Goal: Task Accomplishment & Management: Complete application form

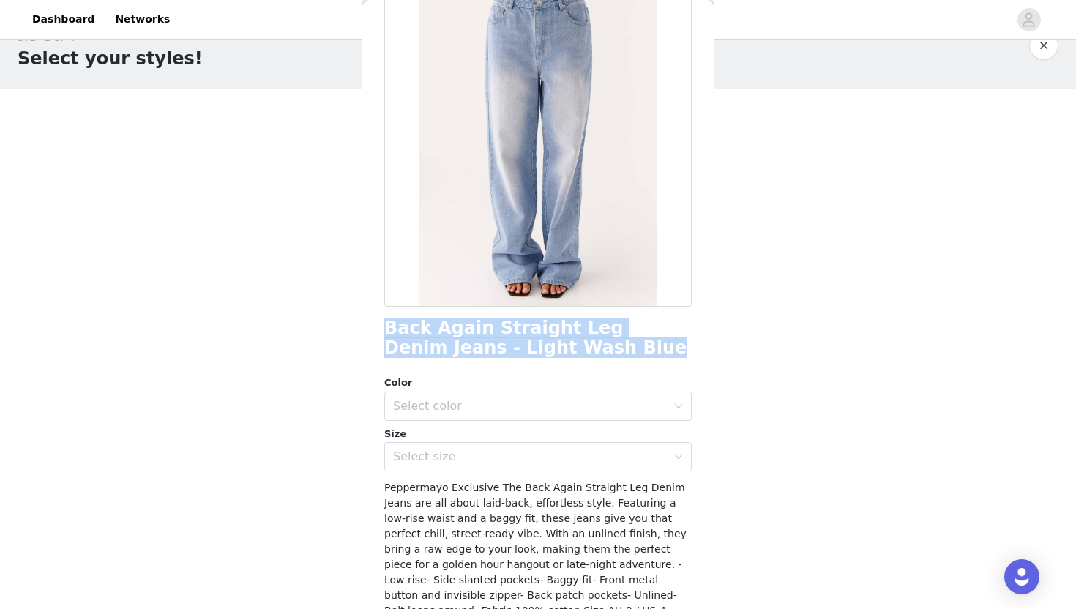
scroll to position [113, 0]
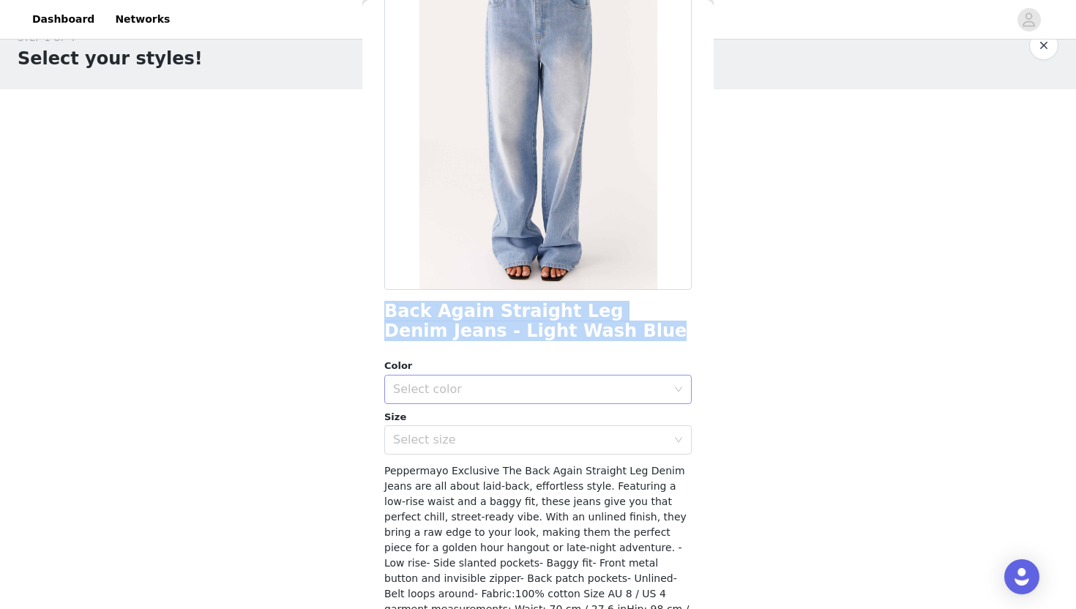
click at [476, 397] on div "Select color" at bounding box center [533, 389] width 280 height 28
click at [472, 418] on li "Light Wash Blue" at bounding box center [537, 421] width 307 height 23
click at [472, 435] on div "Select size" at bounding box center [530, 439] width 274 height 15
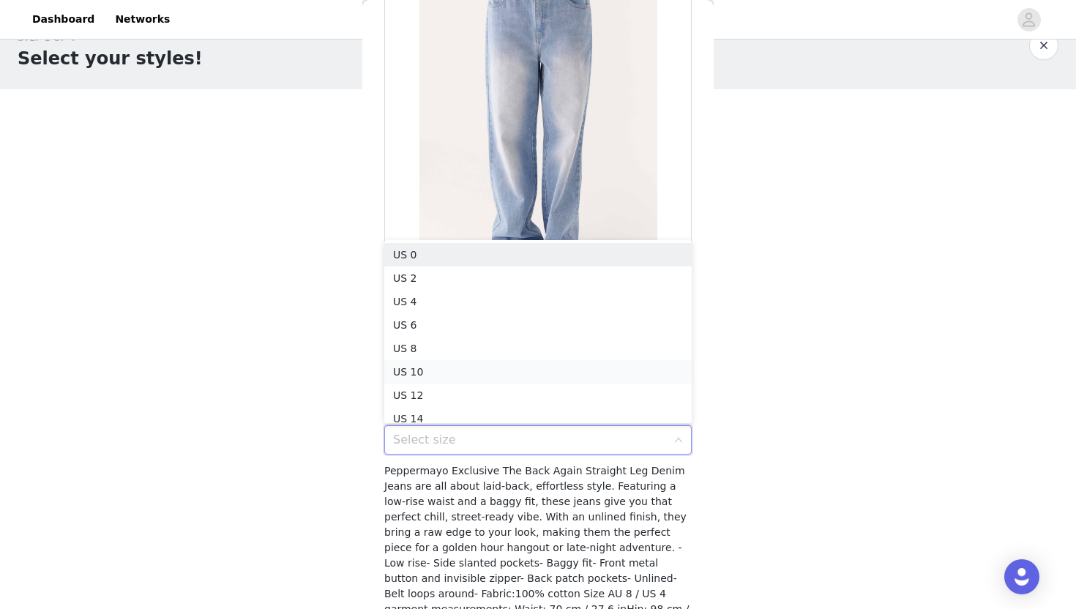
scroll to position [7, 0]
click at [460, 315] on li "US 6" at bounding box center [537, 317] width 307 height 23
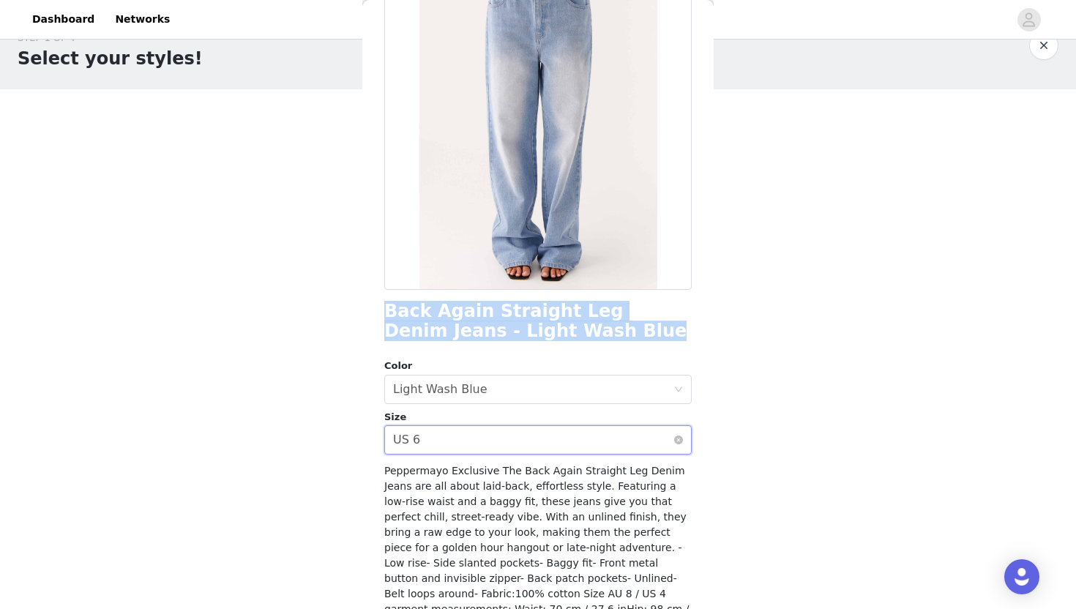
scroll to position [213, 0]
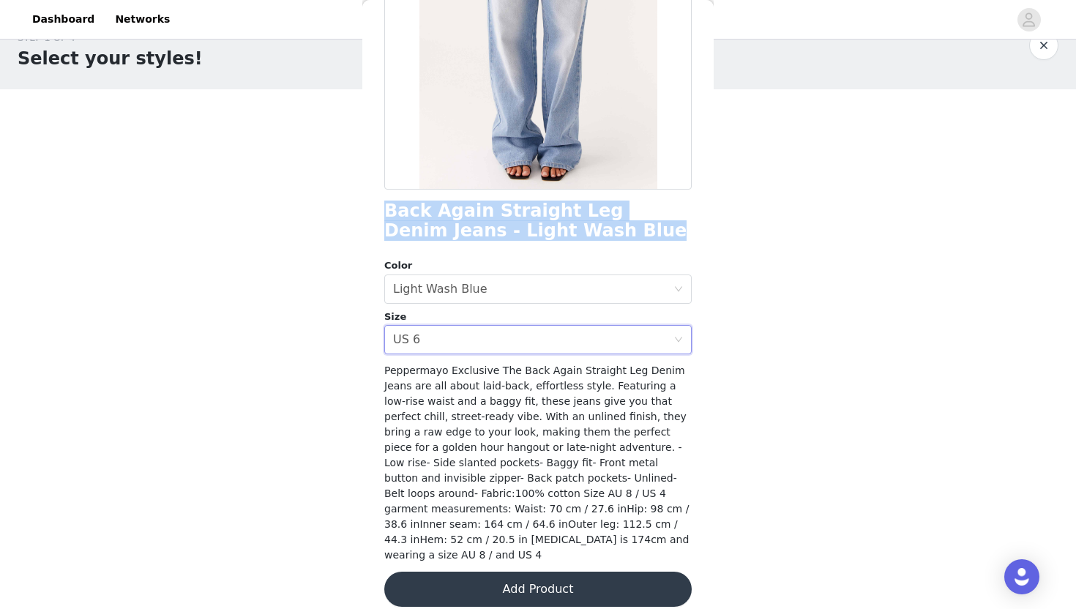
click at [497, 572] on button "Add Product" at bounding box center [537, 589] width 307 height 35
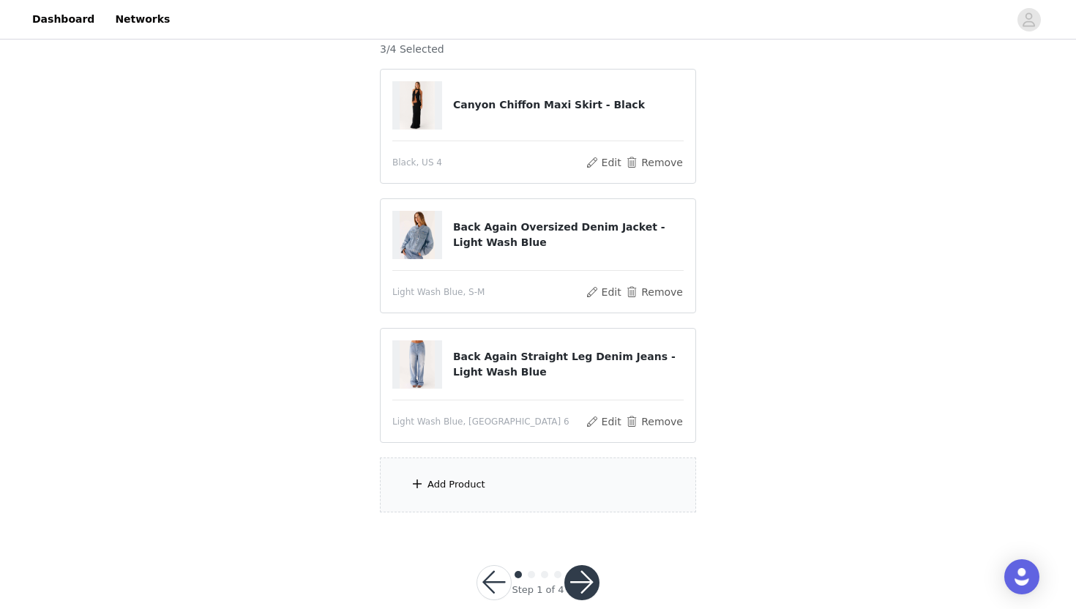
scroll to position [123, 0]
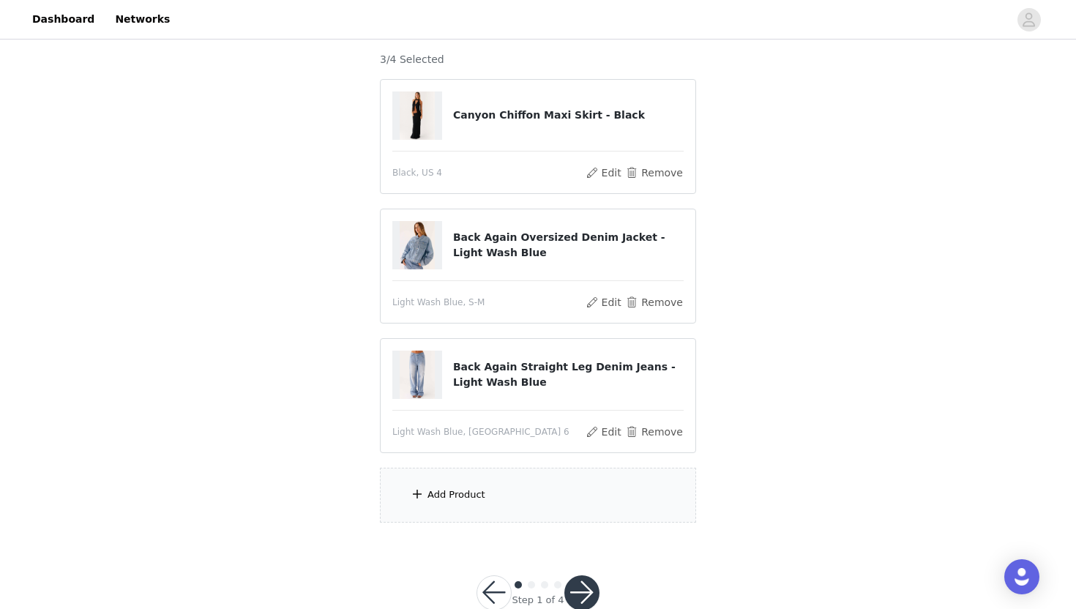
click at [501, 492] on div "Add Product" at bounding box center [538, 495] width 316 height 55
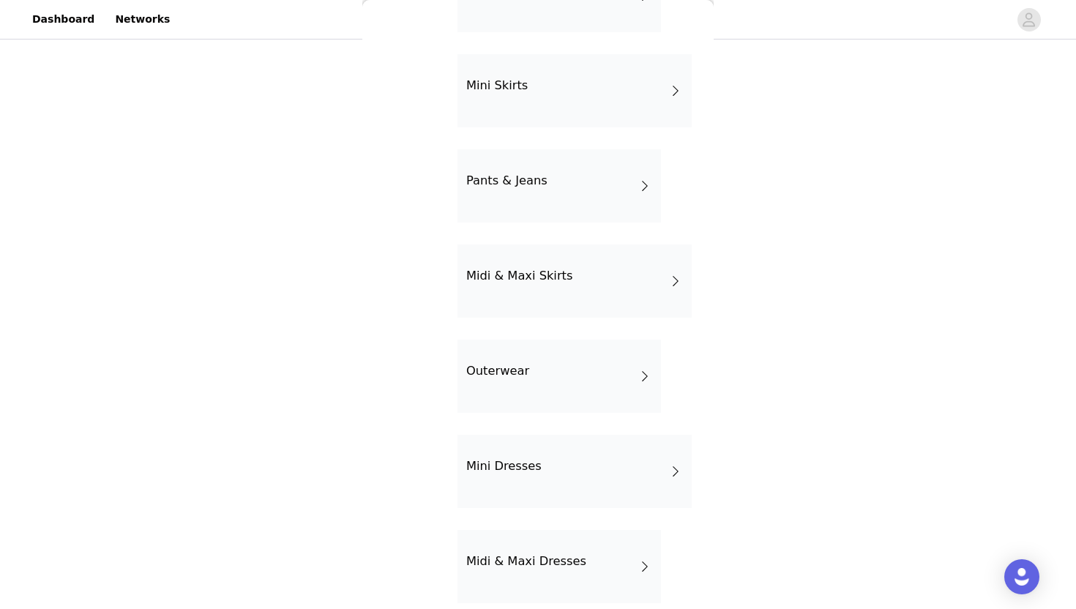
scroll to position [0, 0]
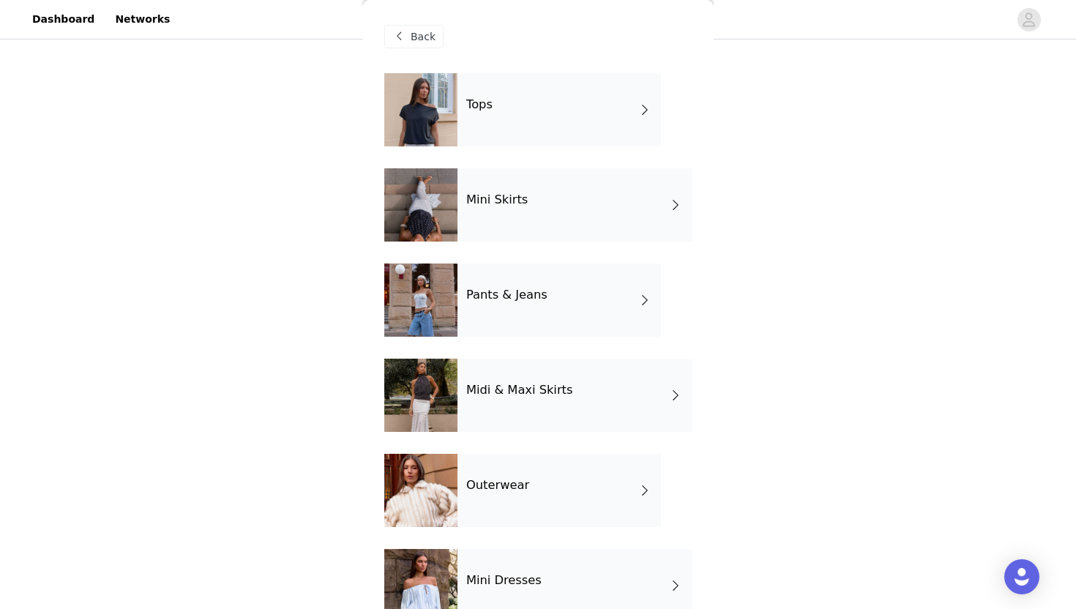
click at [565, 144] on div "Tops" at bounding box center [558, 109] width 203 height 73
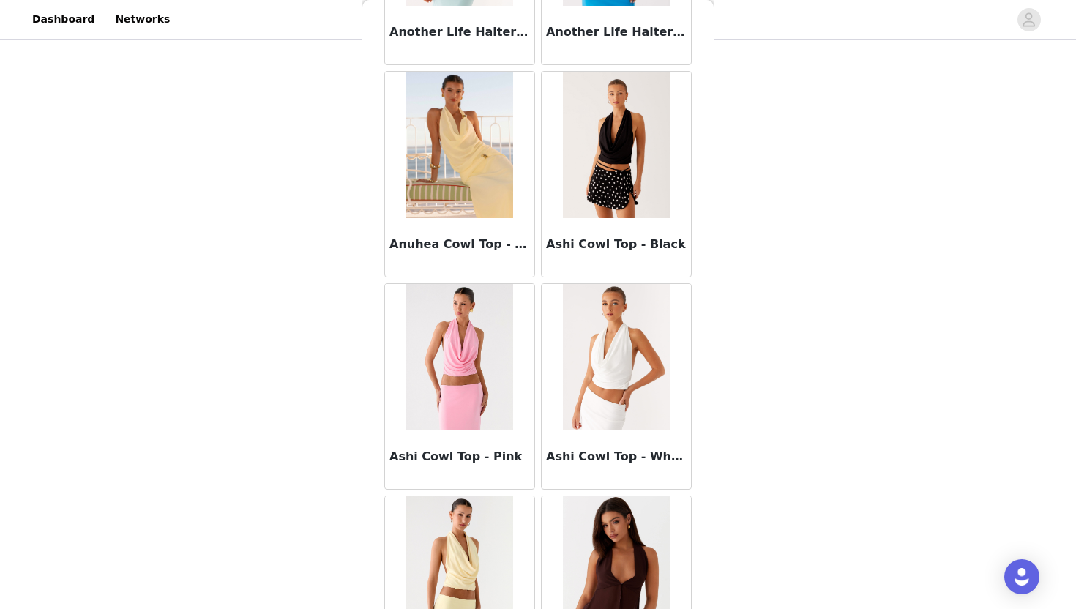
scroll to position [1498, 0]
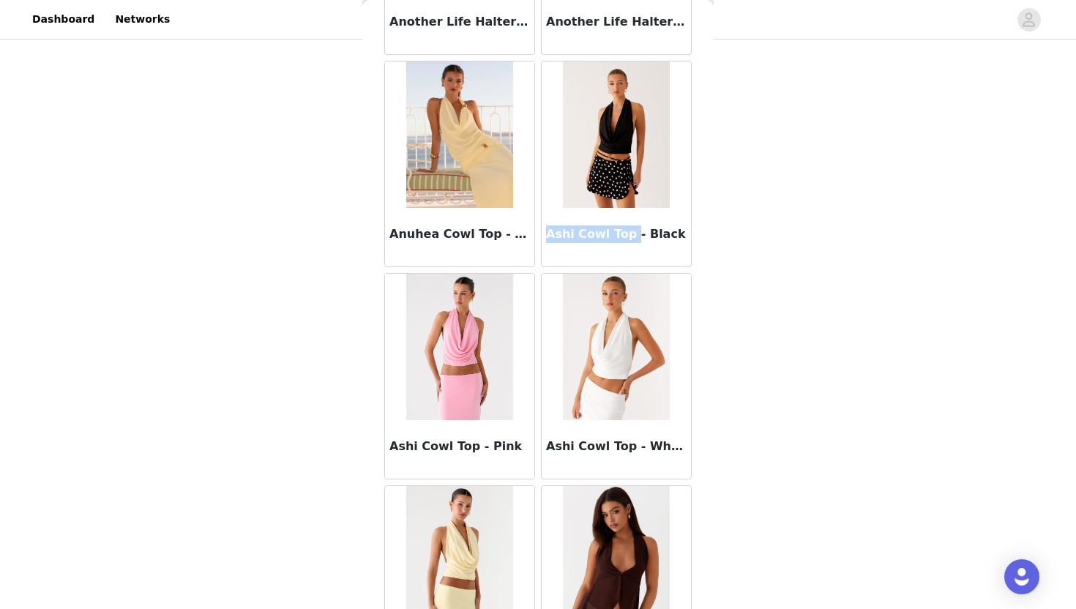
drag, startPoint x: 545, startPoint y: 229, endPoint x: 627, endPoint y: 236, distance: 82.2
click at [627, 236] on div "Ashi Cowl Top - Black" at bounding box center [616, 237] width 149 height 59
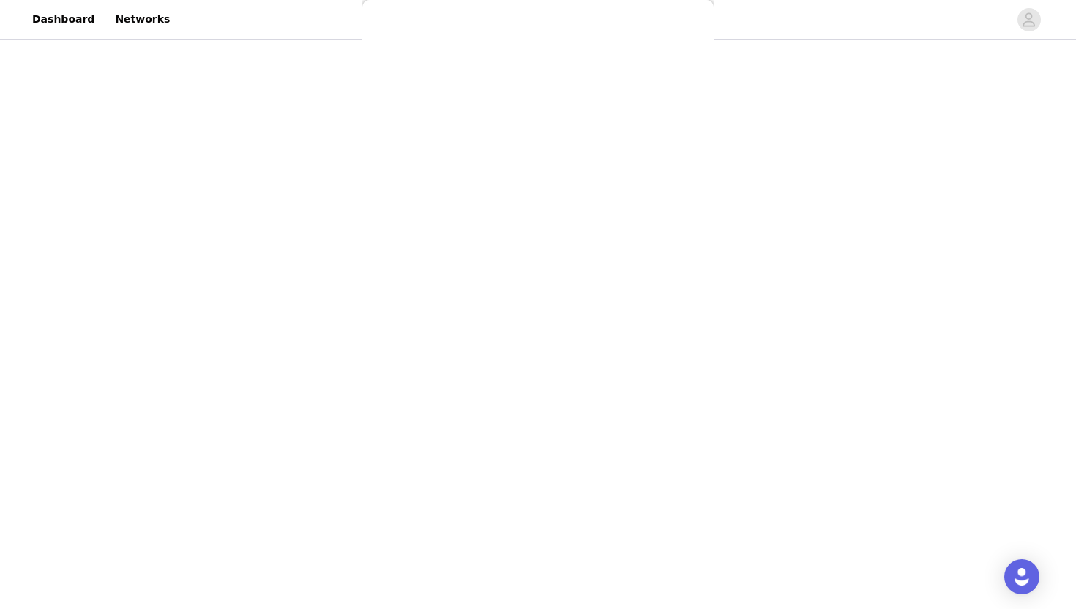
scroll to position [0, 0]
copy h3 "Ashi Cowl Top"
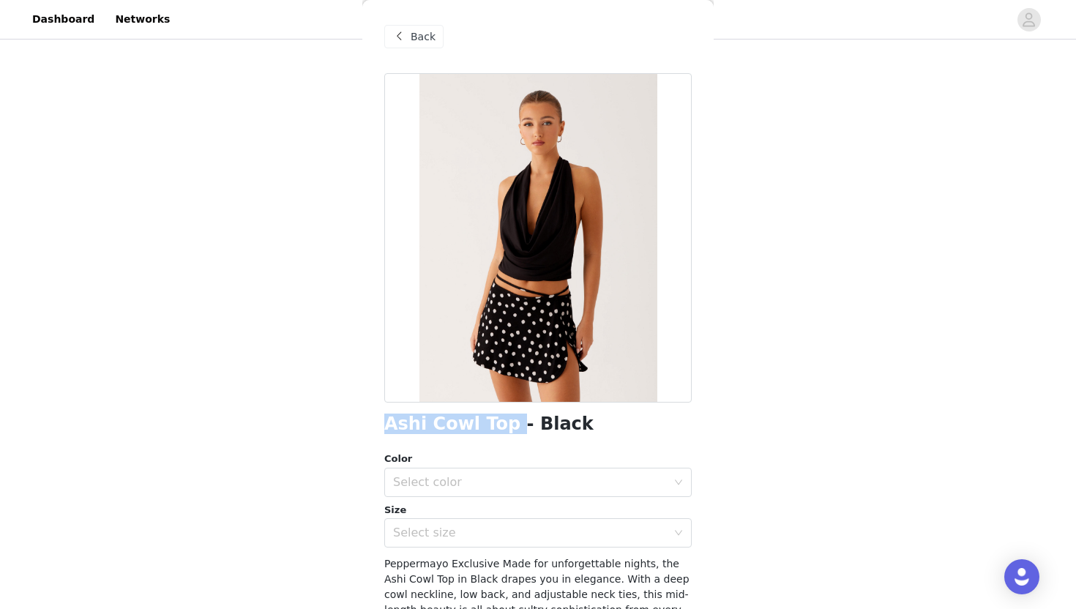
drag, startPoint x: 379, startPoint y: 419, endPoint x: 499, endPoint y: 422, distance: 120.1
click at [500, 422] on div "Back Ashi Cowl Top - Black Color Select color Size Select size Peppermayo Exclu…" at bounding box center [537, 304] width 351 height 609
copy h1 "Ashi Cowl Top"
click at [407, 33] on span at bounding box center [399, 37] width 18 height 18
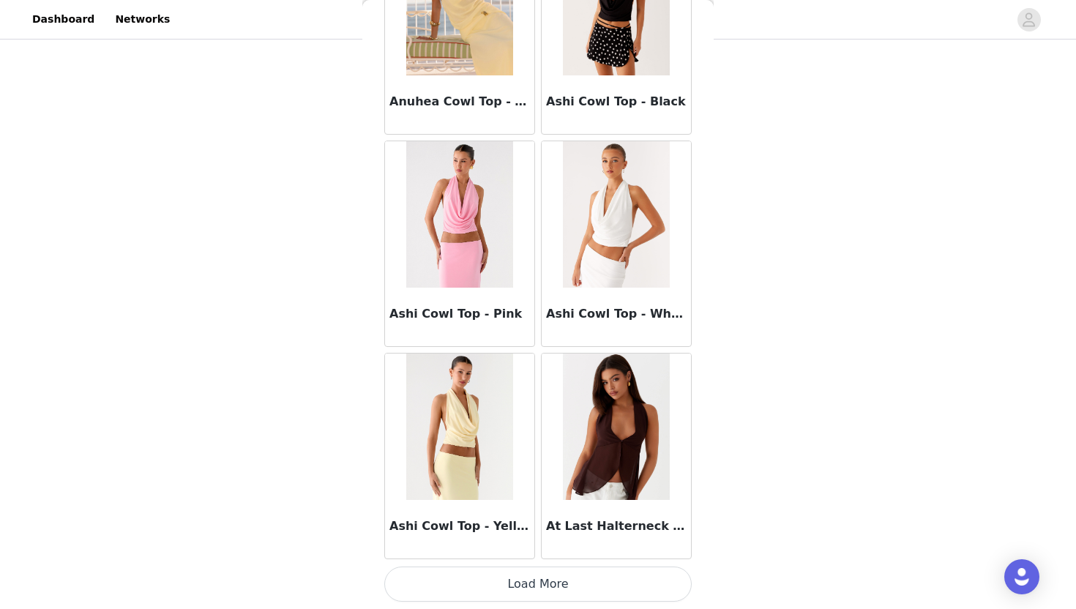
scroll to position [159, 0]
click at [543, 590] on button "Load More" at bounding box center [537, 583] width 307 height 35
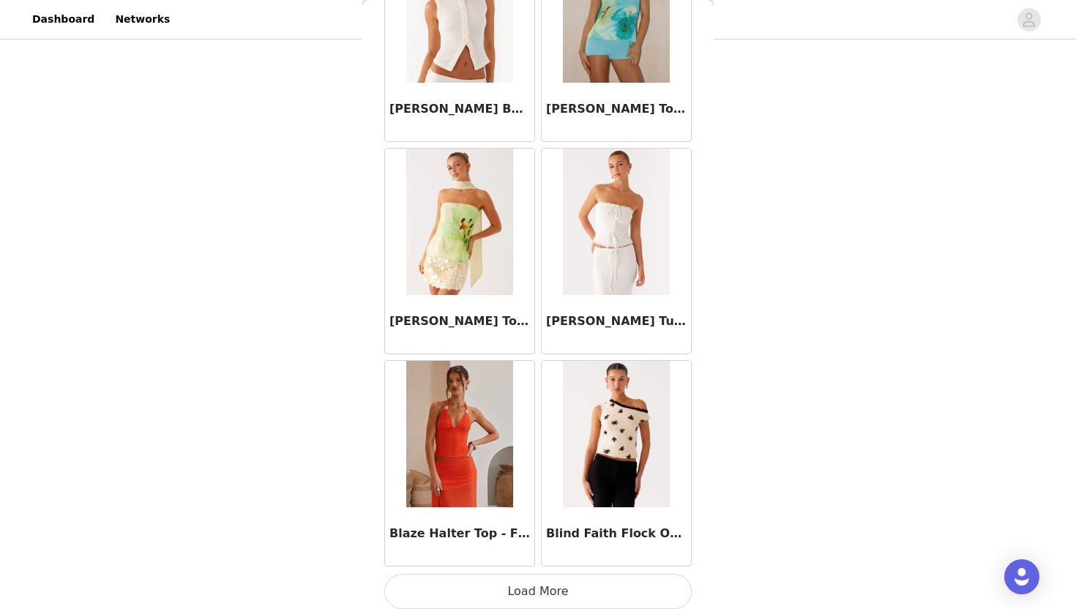
scroll to position [3753, 0]
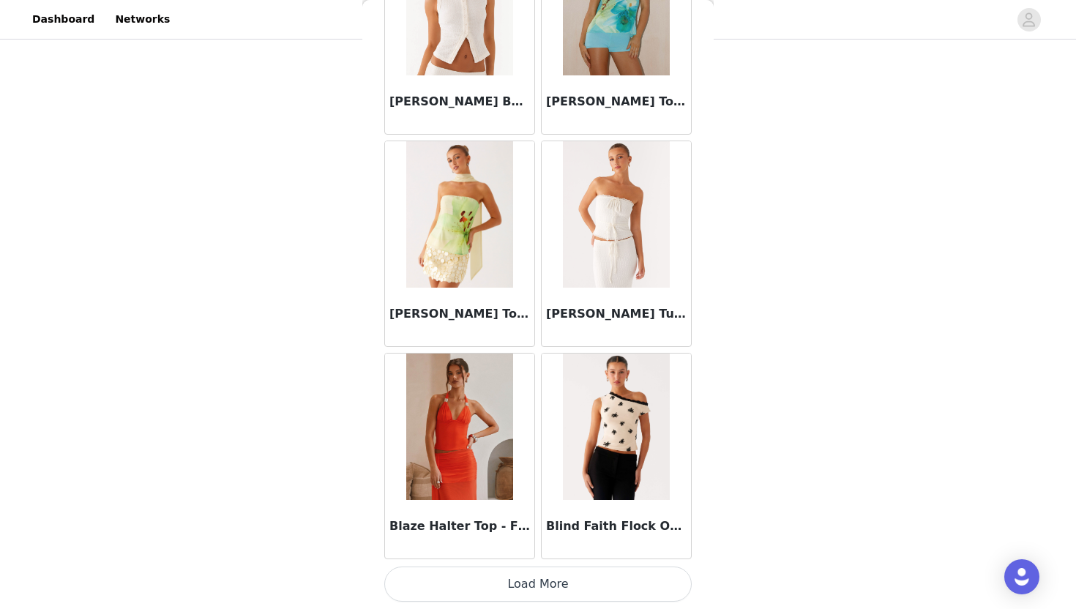
click at [553, 576] on button "Load More" at bounding box center [537, 583] width 307 height 35
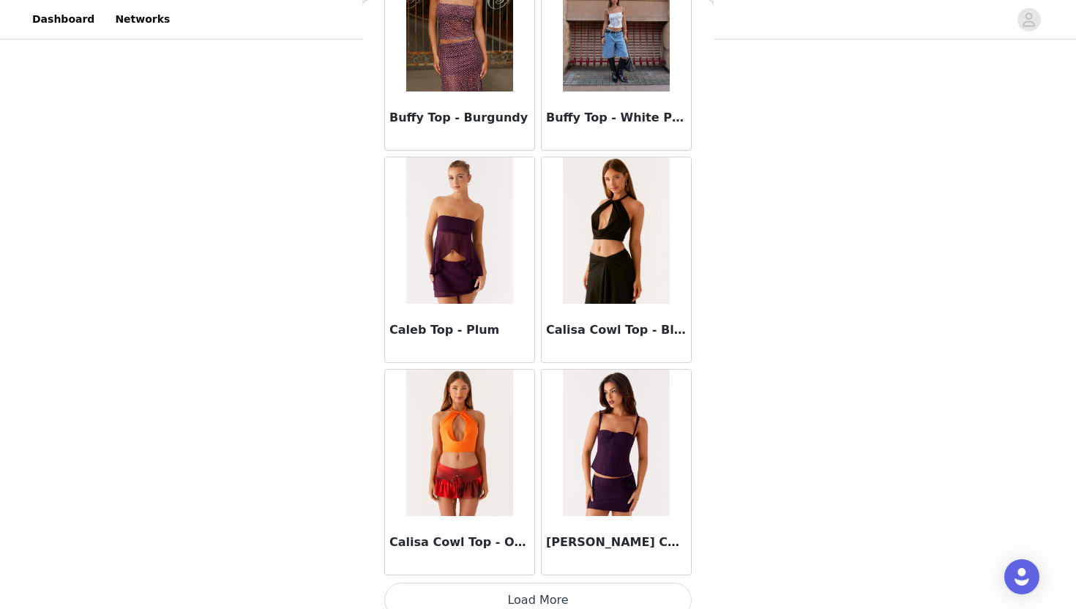
scroll to position [5875, 0]
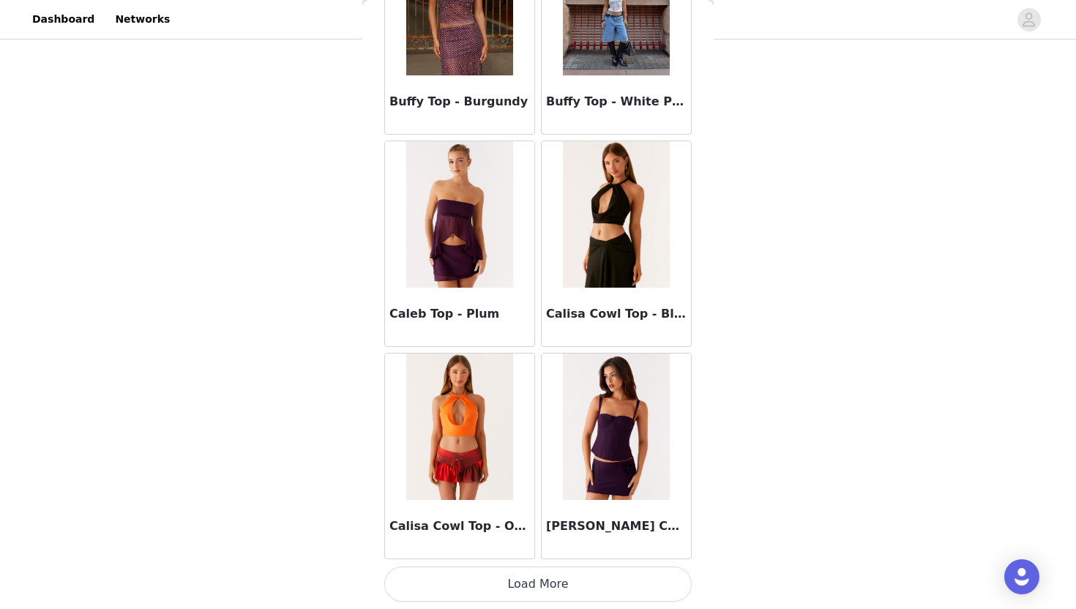
click at [546, 580] on button "Load More" at bounding box center [537, 583] width 307 height 35
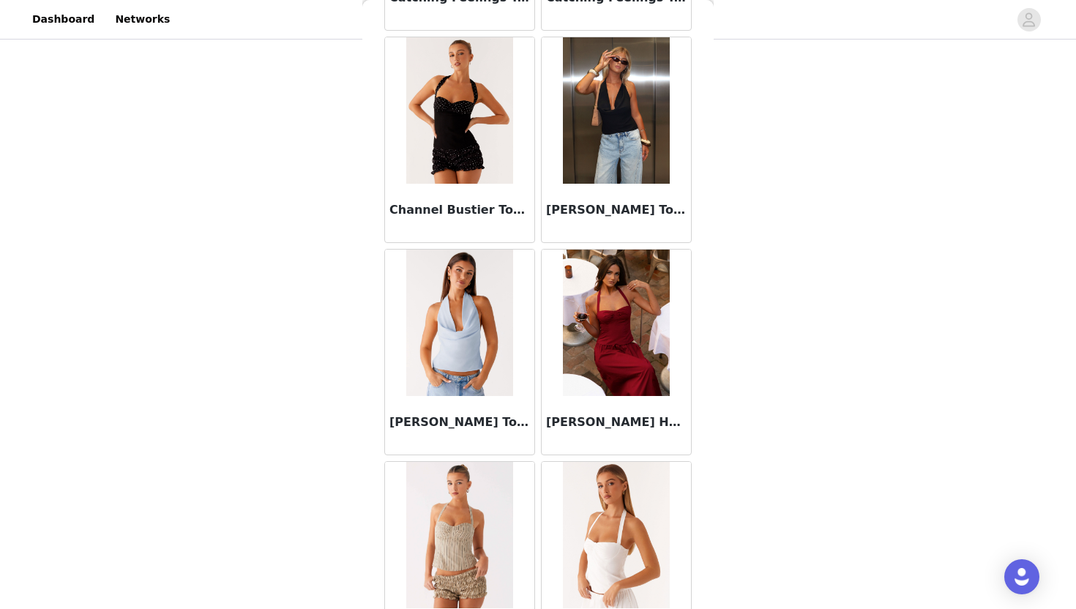
scroll to position [7677, 0]
drag, startPoint x: 548, startPoint y: 211, endPoint x: 631, endPoint y: 217, distance: 82.9
click at [631, 217] on h3 "[PERSON_NAME] Top - Black" at bounding box center [616, 210] width 141 height 18
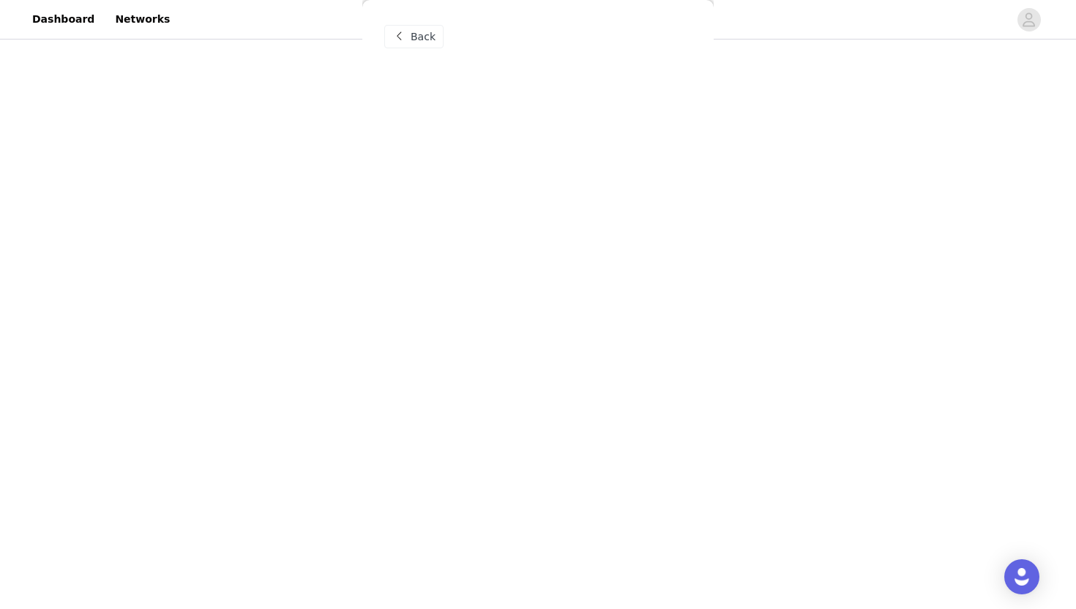
scroll to position [0, 0]
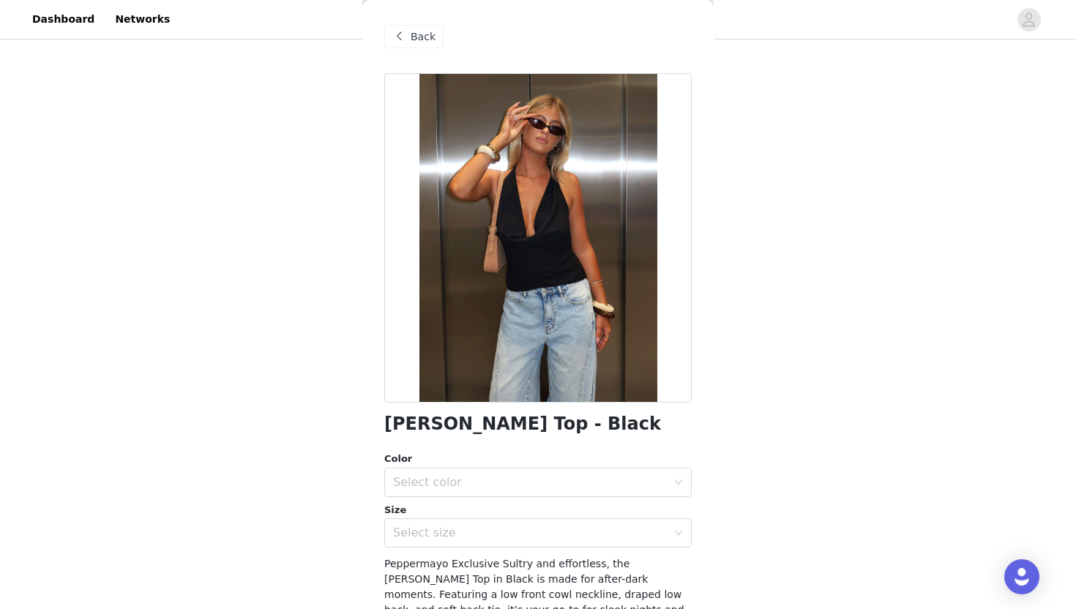
click at [410, 31] on div "Back" at bounding box center [413, 36] width 59 height 23
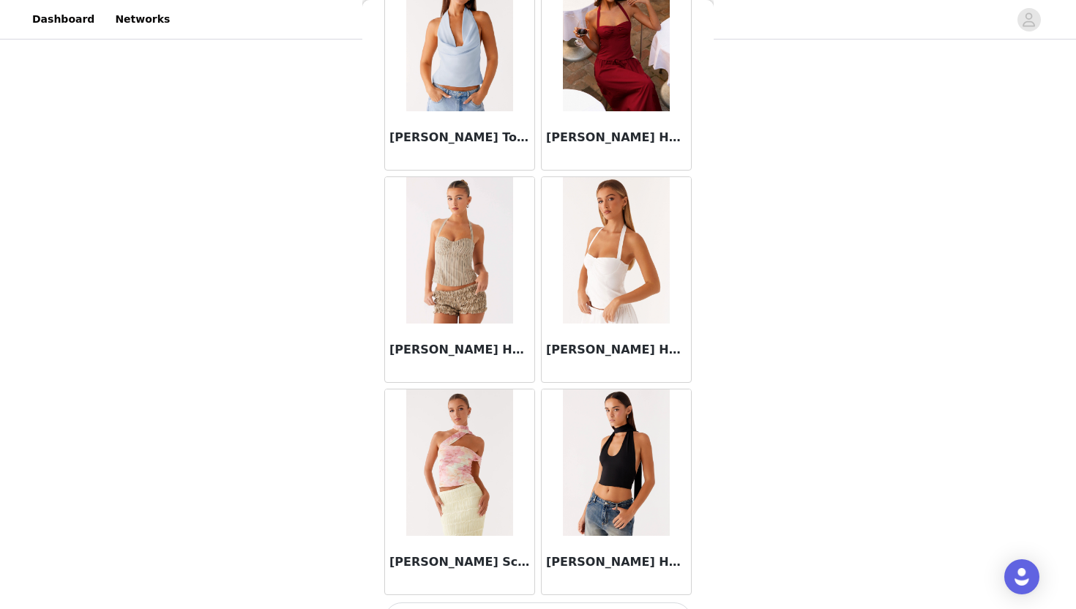
scroll to position [7997, 0]
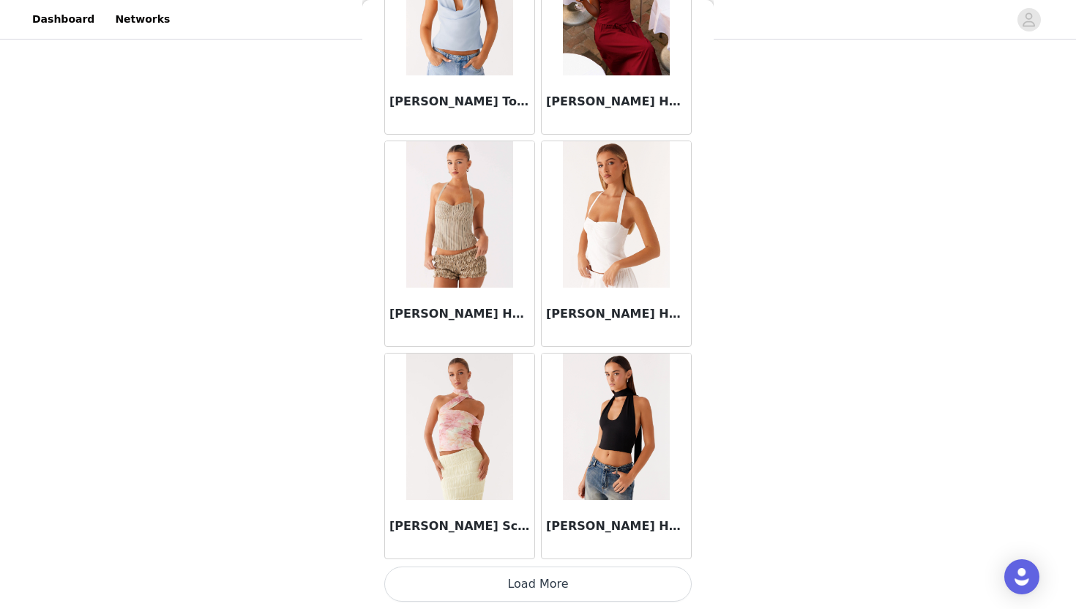
click at [484, 590] on button "Load More" at bounding box center [537, 583] width 307 height 35
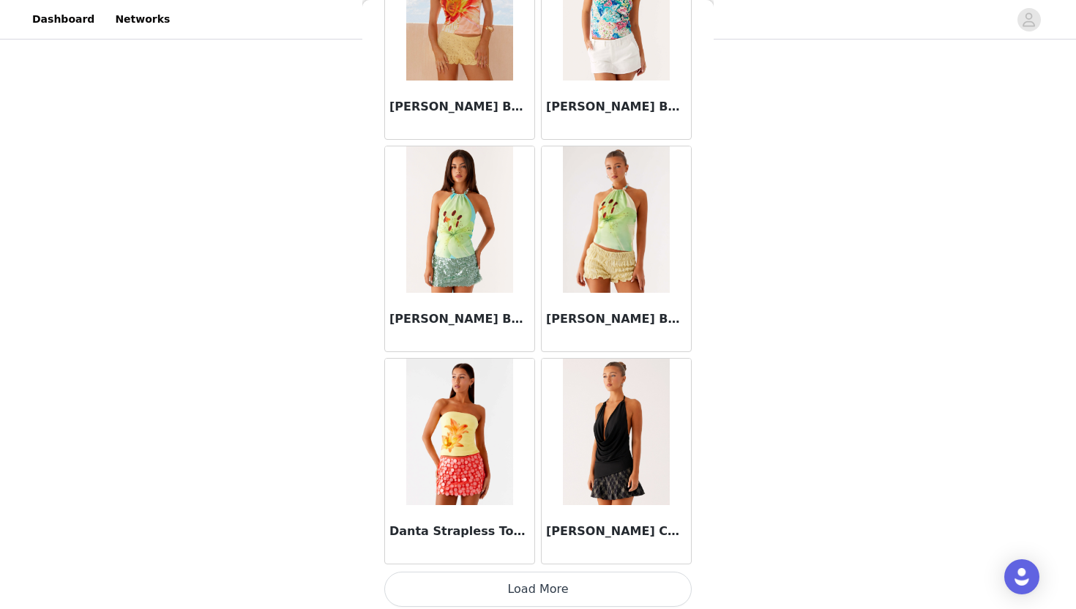
scroll to position [10119, 0]
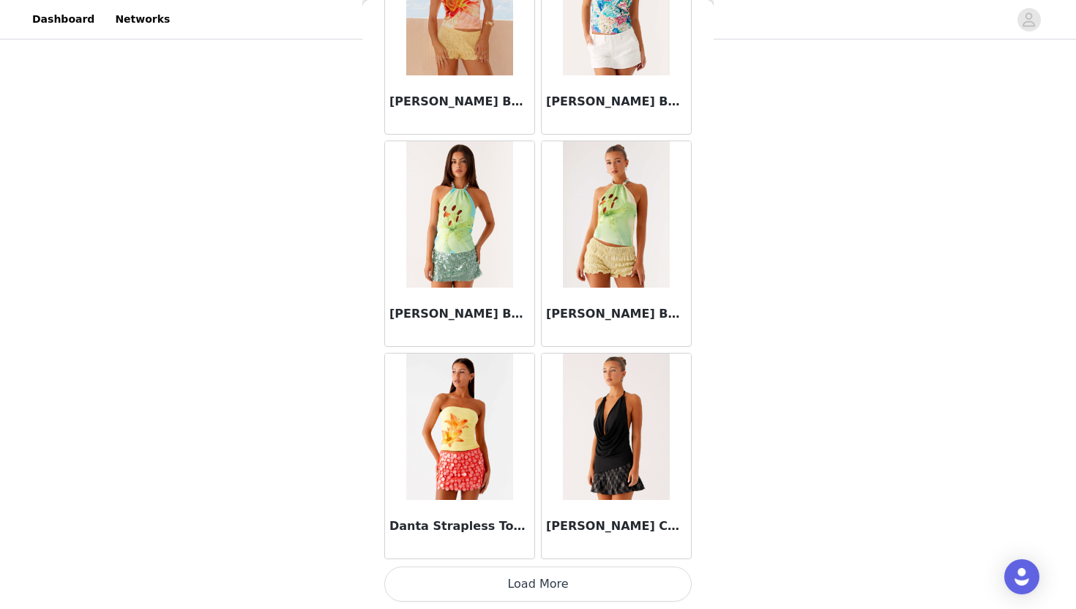
click at [484, 590] on button "Load More" at bounding box center [537, 583] width 307 height 35
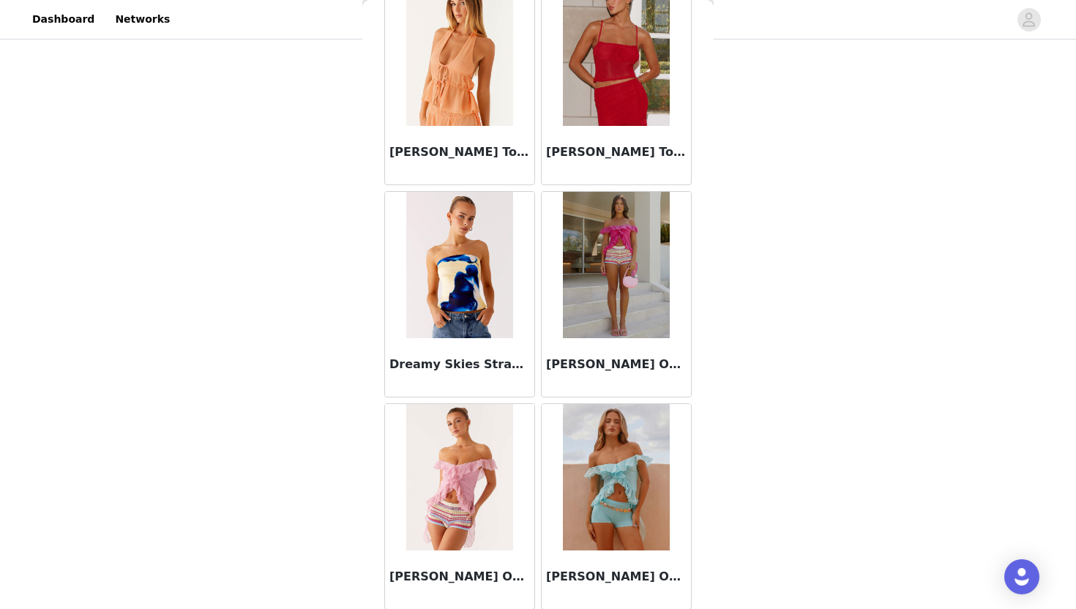
scroll to position [12241, 0]
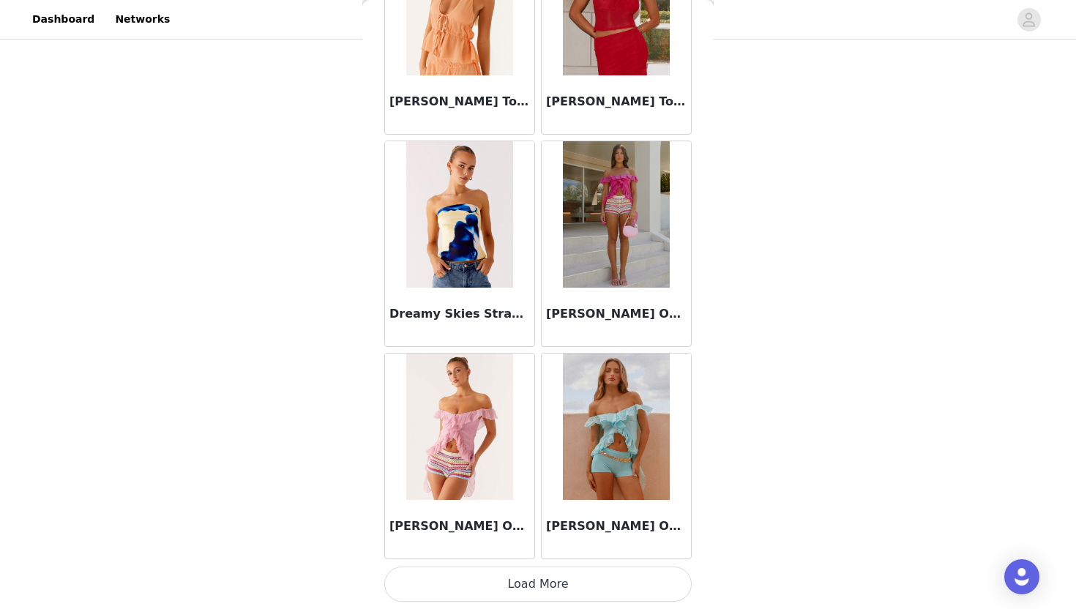
click at [484, 590] on button "Load More" at bounding box center [537, 583] width 307 height 35
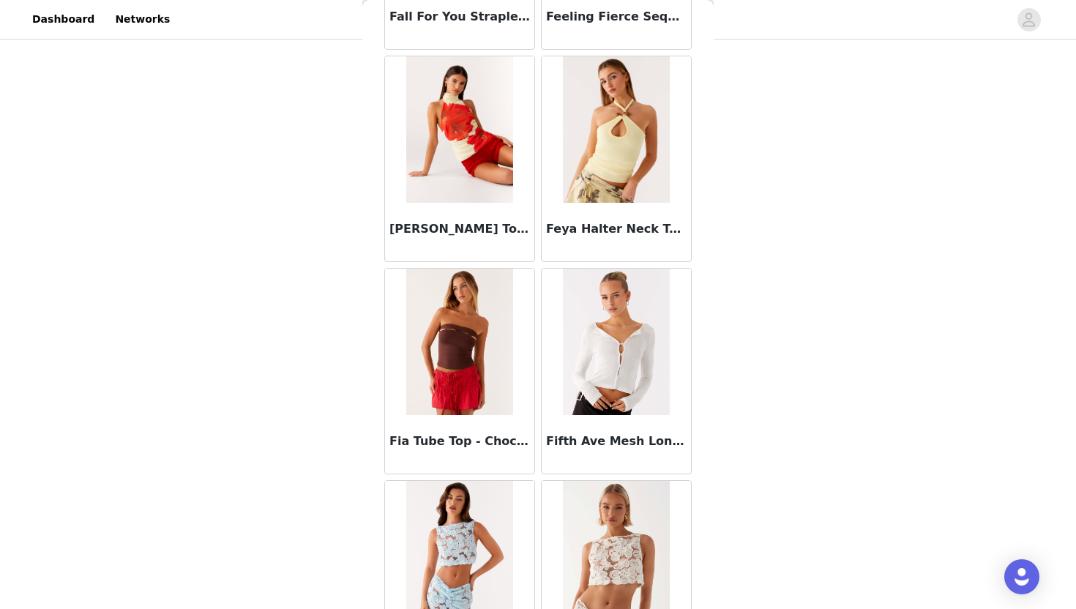
scroll to position [14363, 0]
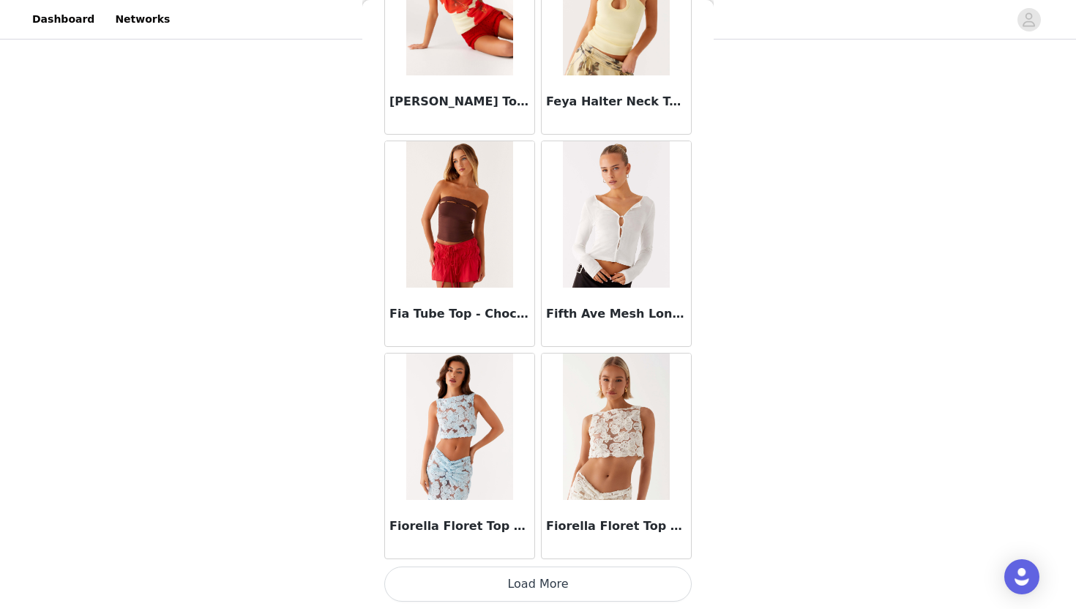
click at [484, 591] on button "Load More" at bounding box center [537, 583] width 307 height 35
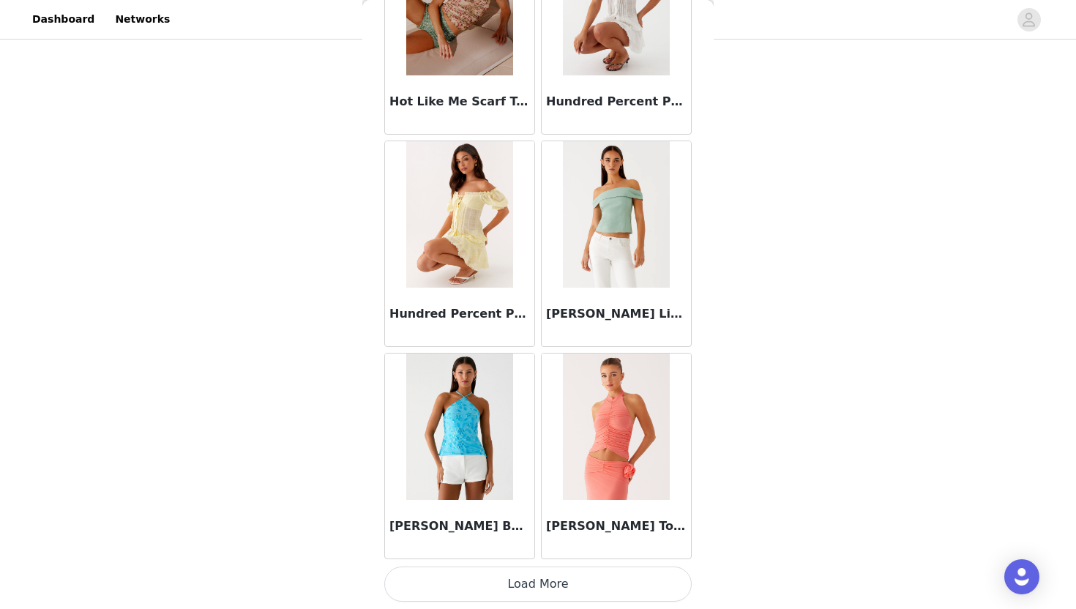
click at [484, 590] on button "Load More" at bounding box center [537, 583] width 307 height 35
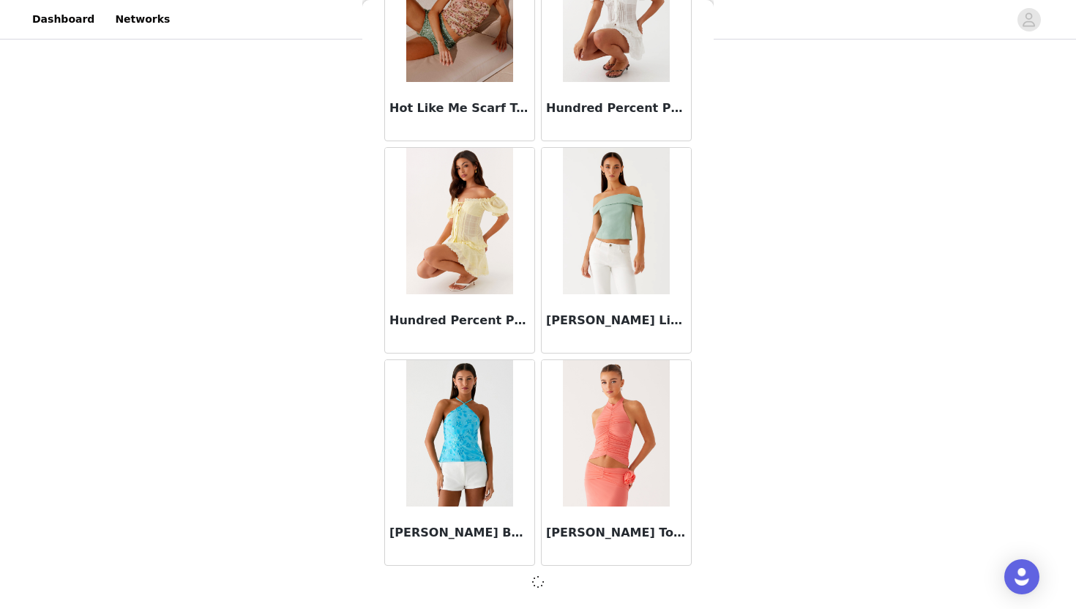
scroll to position [16479, 0]
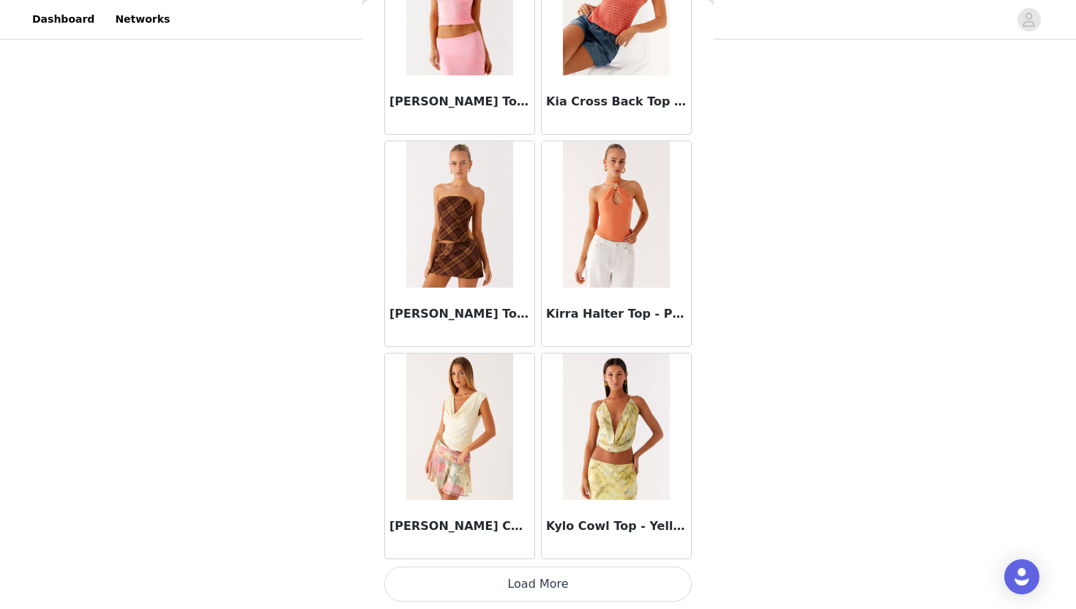
click at [484, 590] on button "Load More" at bounding box center [537, 583] width 307 height 35
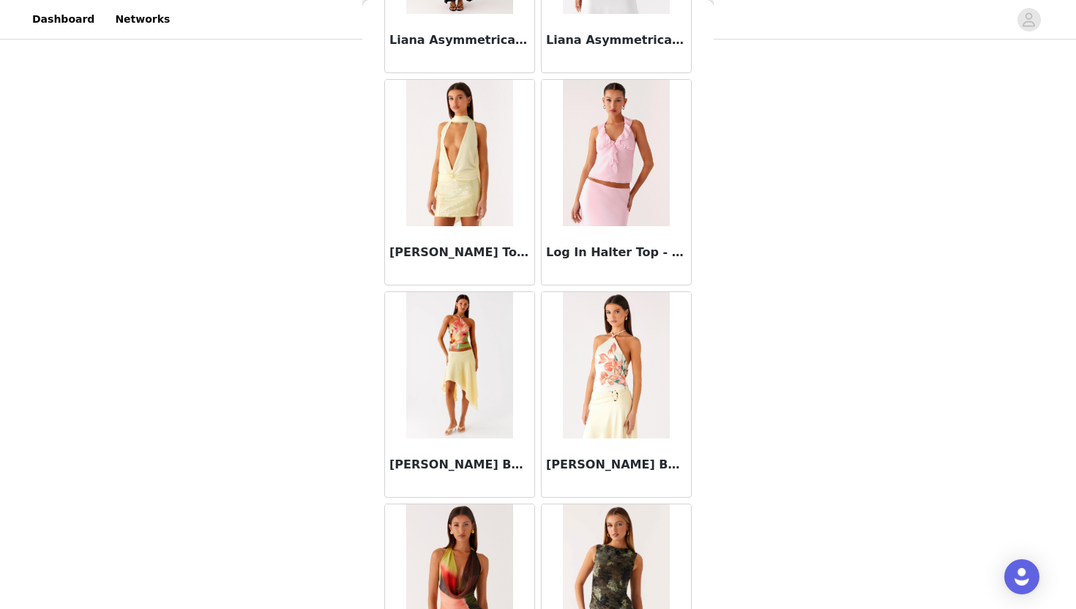
scroll to position [20730, 0]
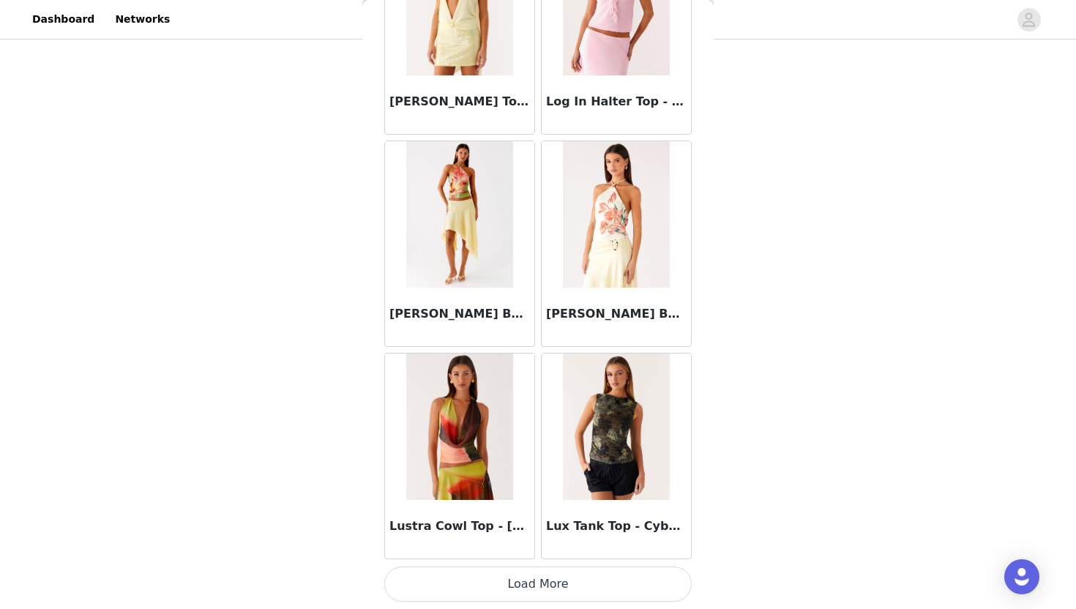
click at [484, 590] on button "Load More" at bounding box center [537, 583] width 307 height 35
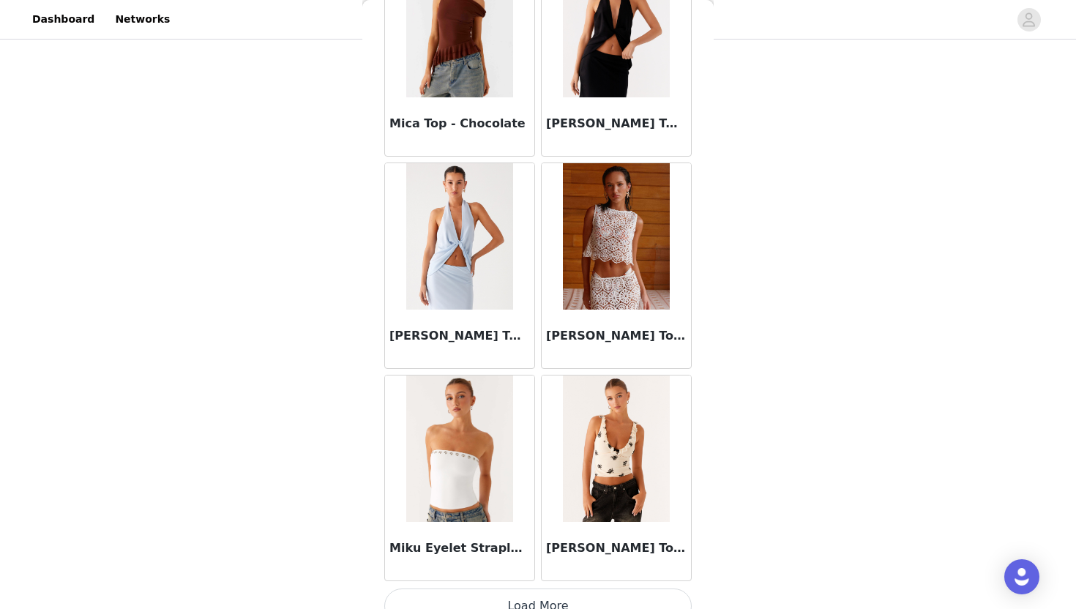
scroll to position [22852, 0]
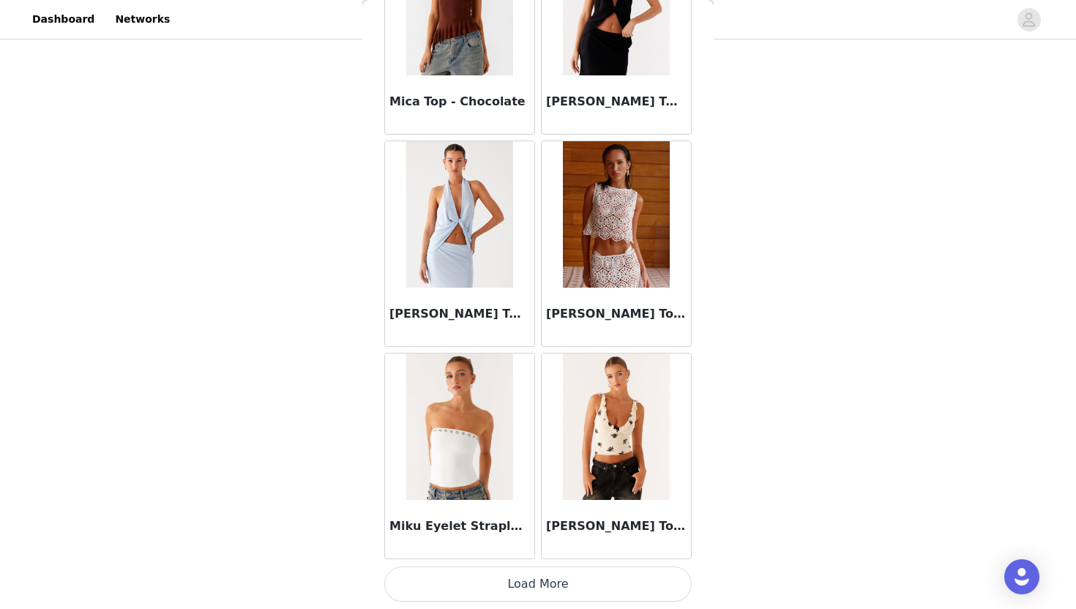
click at [482, 590] on button "Load More" at bounding box center [537, 583] width 307 height 35
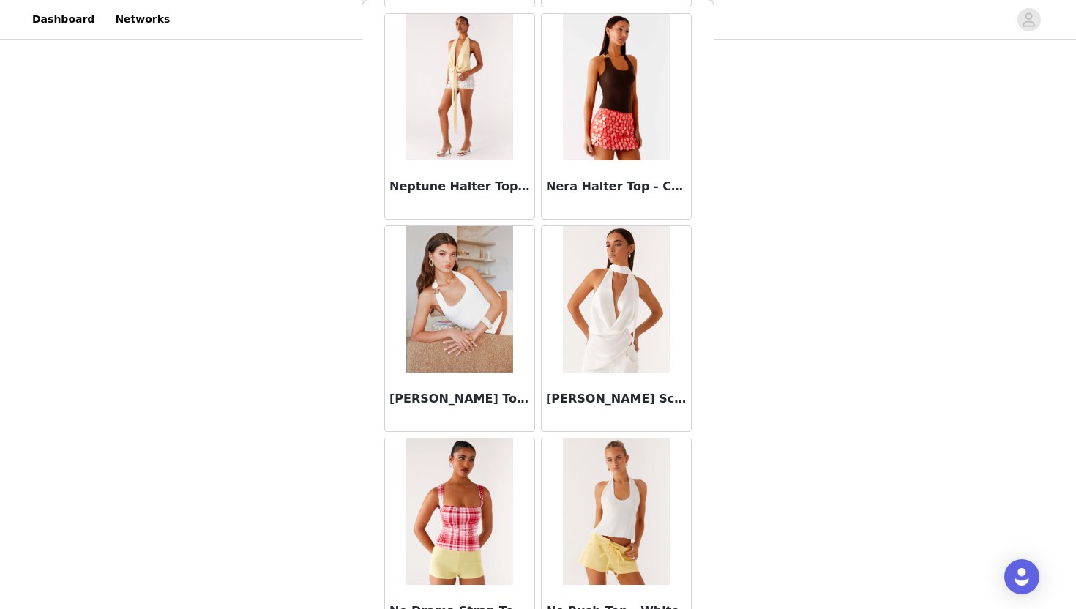
scroll to position [24974, 0]
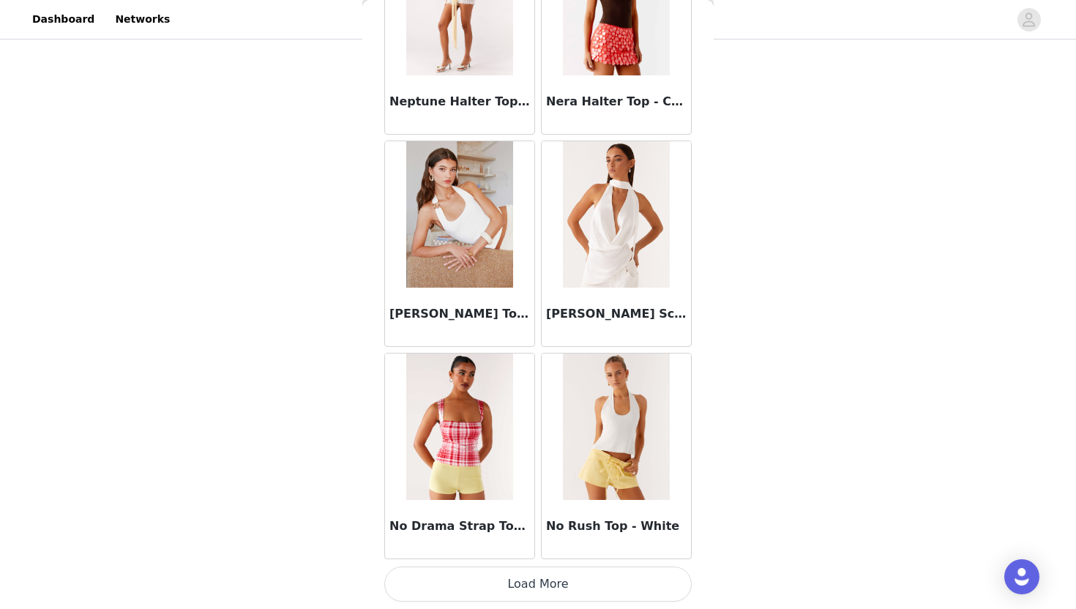
click at [482, 590] on button "Load More" at bounding box center [537, 583] width 307 height 35
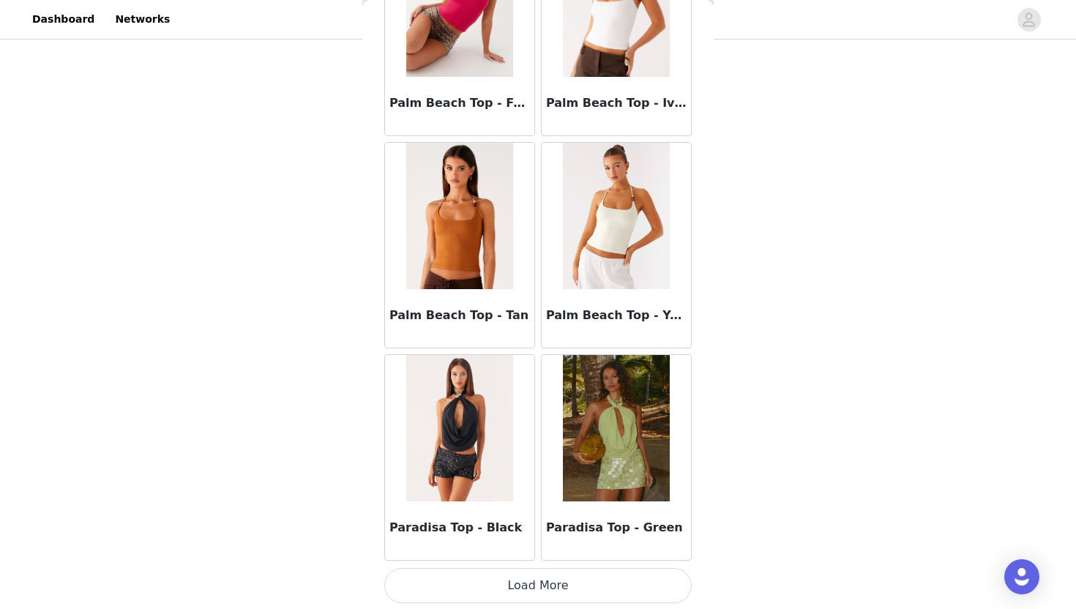
scroll to position [27096, 0]
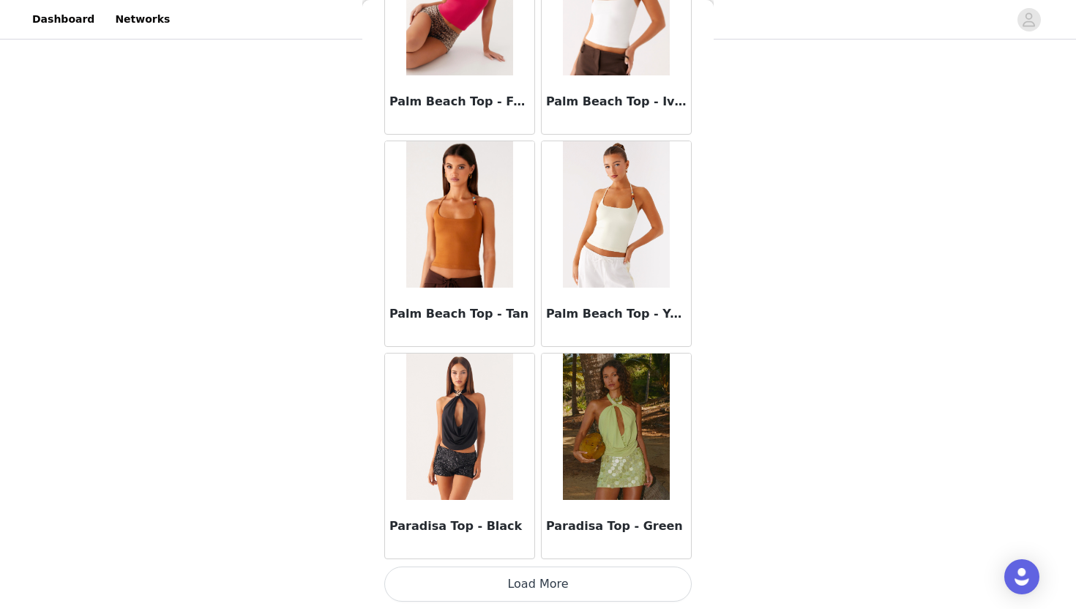
click at [486, 576] on button "Load More" at bounding box center [537, 583] width 307 height 35
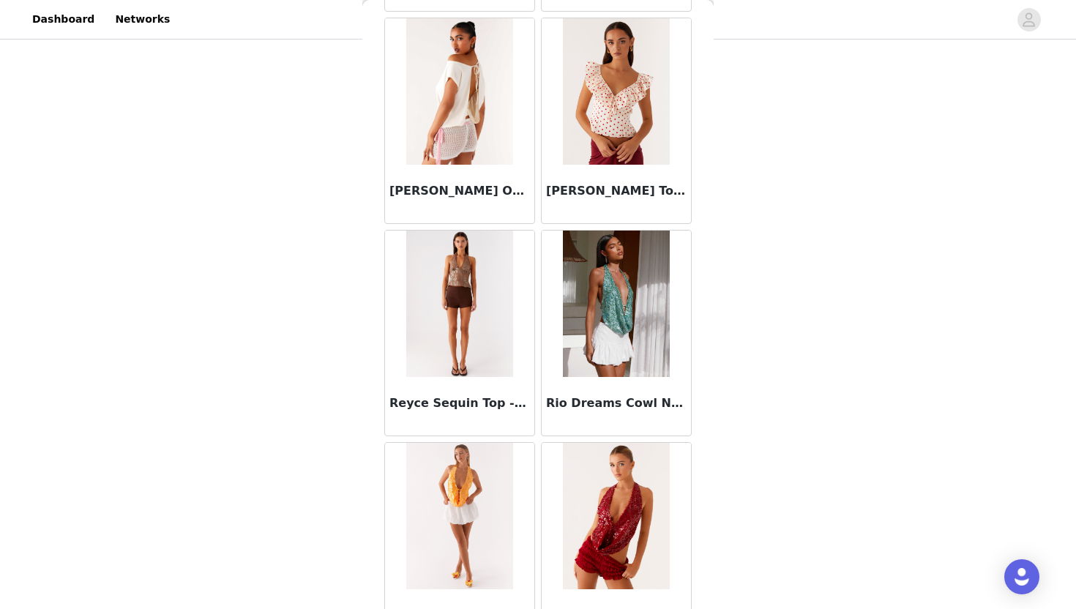
scroll to position [29219, 0]
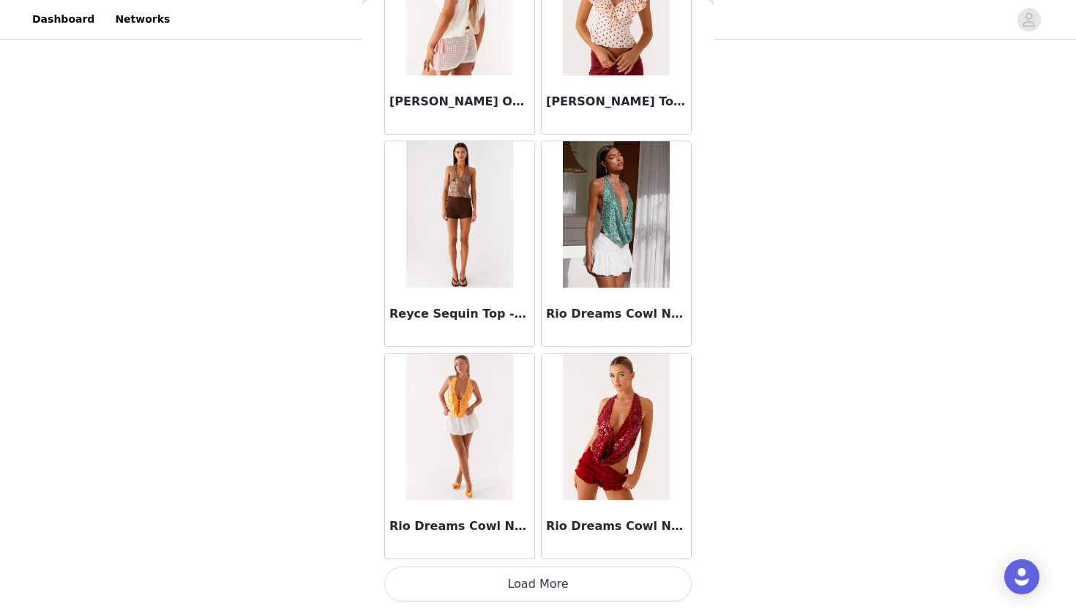
click at [486, 576] on button "Load More" at bounding box center [537, 583] width 307 height 35
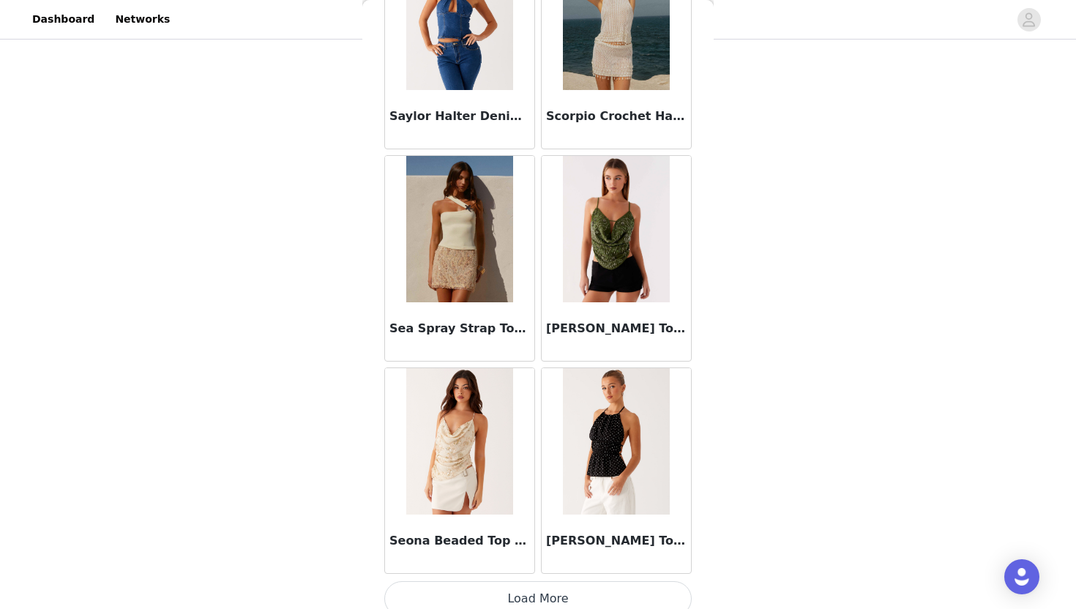
scroll to position [31341, 0]
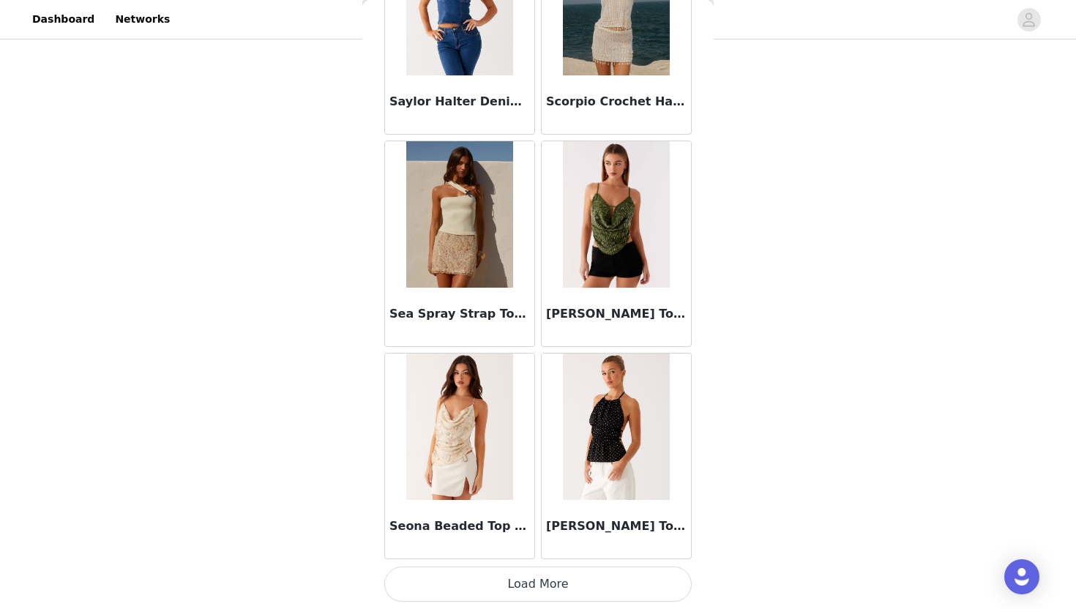
click at [487, 585] on button "Load More" at bounding box center [537, 583] width 307 height 35
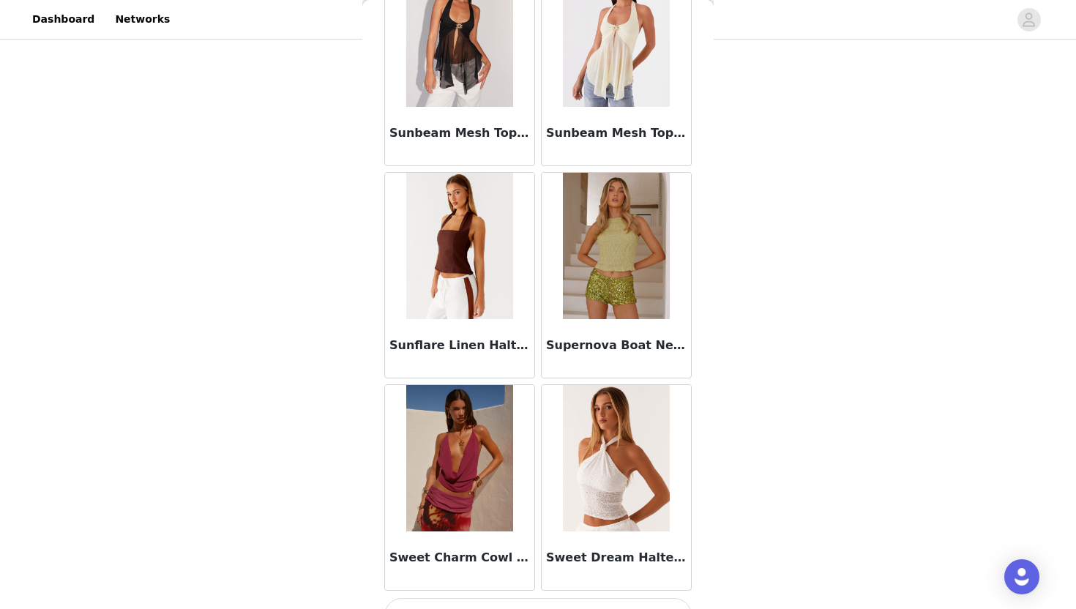
scroll to position [33463, 0]
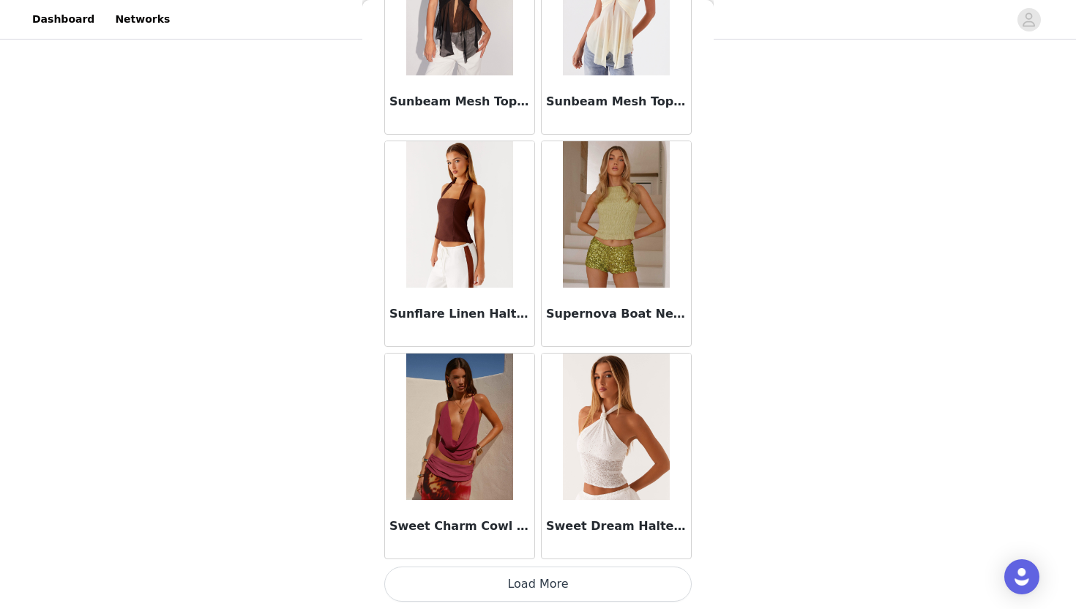
click at [487, 601] on button "Load More" at bounding box center [537, 583] width 307 height 35
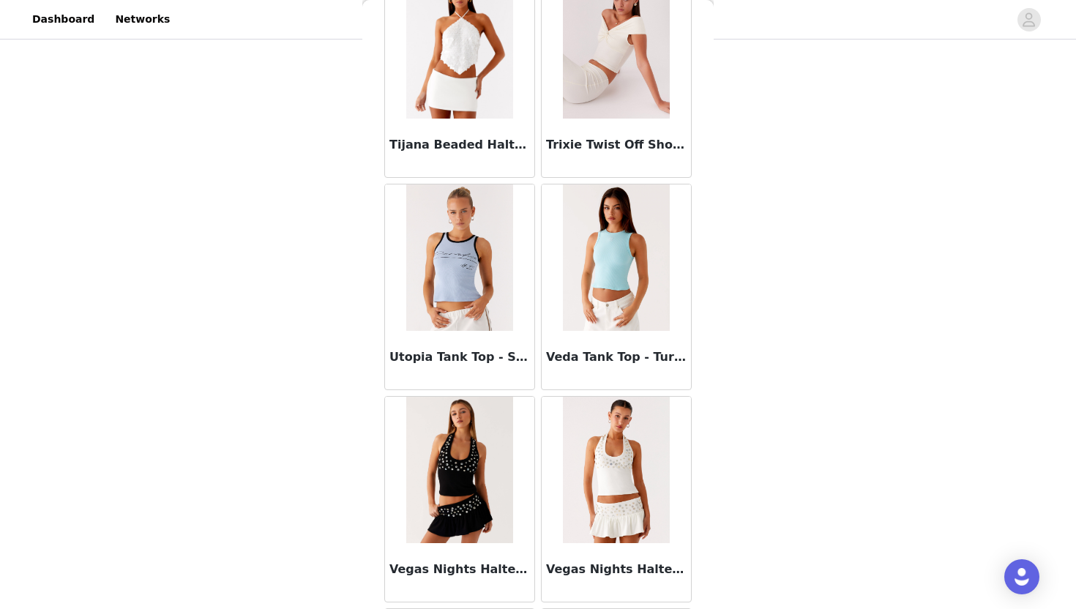
scroll to position [34916, 0]
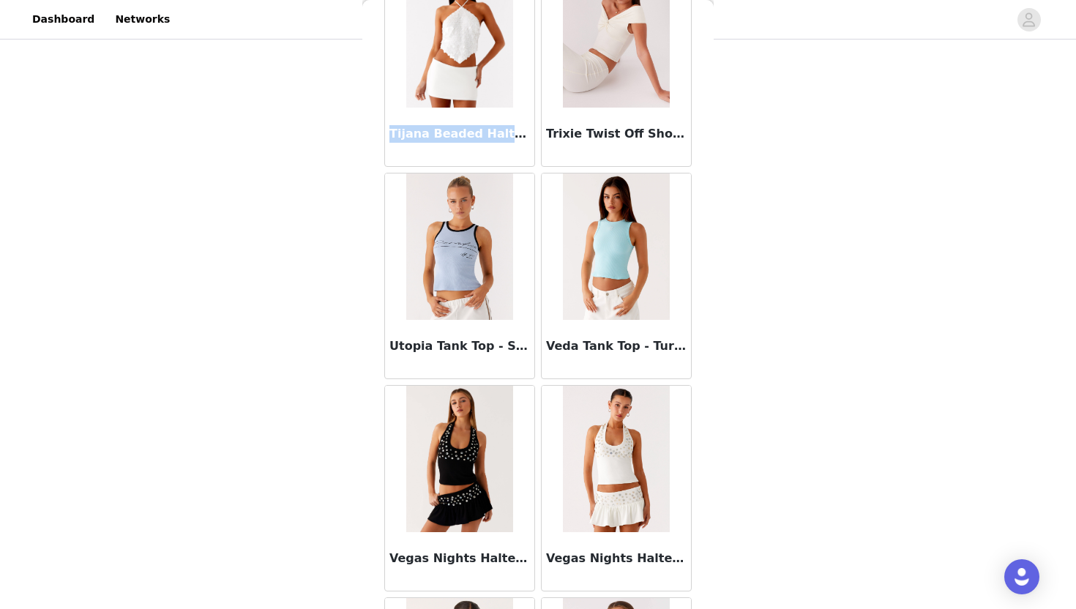
drag, startPoint x: 389, startPoint y: 132, endPoint x: 505, endPoint y: 128, distance: 115.7
click at [505, 129] on h3 "Tijana Beaded Halter Top - Ivory" at bounding box center [459, 134] width 141 height 18
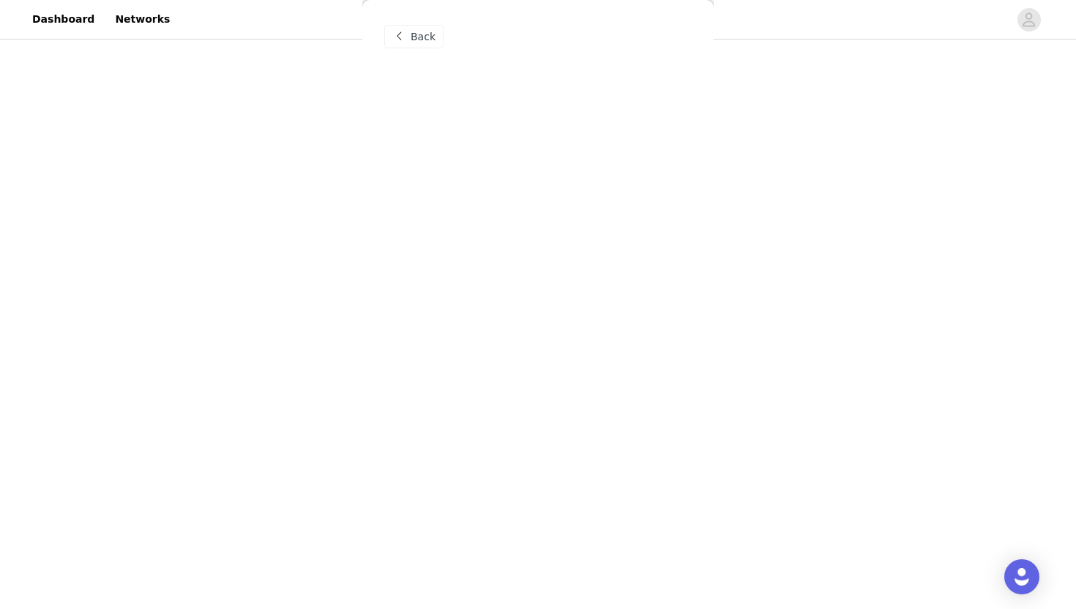
scroll to position [0, 0]
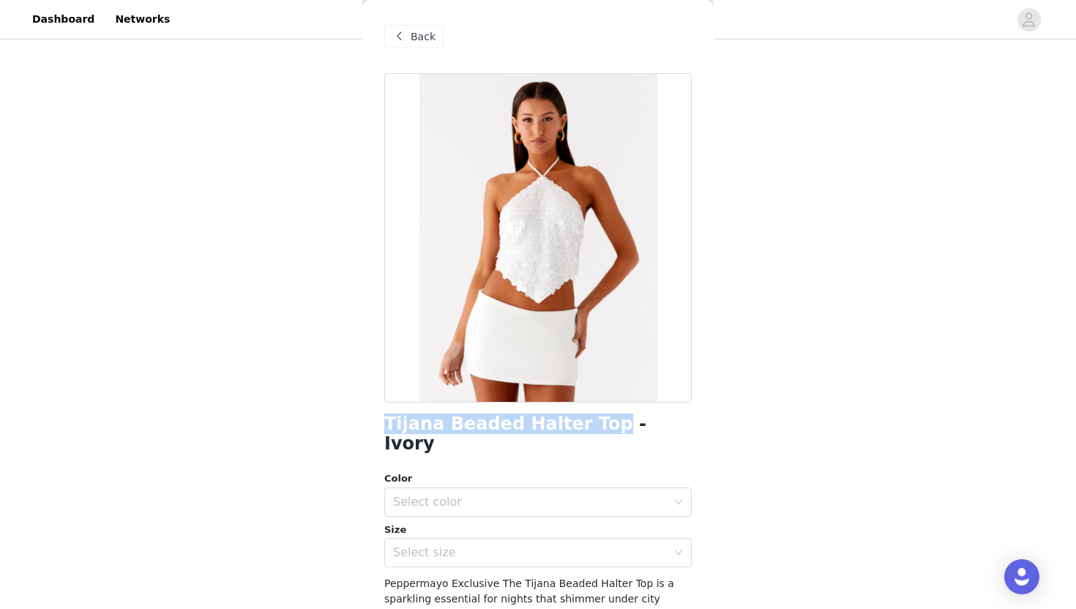
drag, startPoint x: 378, startPoint y: 427, endPoint x: 581, endPoint y: 420, distance: 202.8
click at [581, 420] on div "Back Tijana Beaded Halter Top - Ivory Color Select color Size Select size Peppe…" at bounding box center [537, 304] width 351 height 609
copy h1 "Tijana Beaded Halter Top"
click at [568, 495] on div "Select color" at bounding box center [530, 502] width 274 height 15
click at [534, 514] on li "Ivory" at bounding box center [537, 514] width 307 height 23
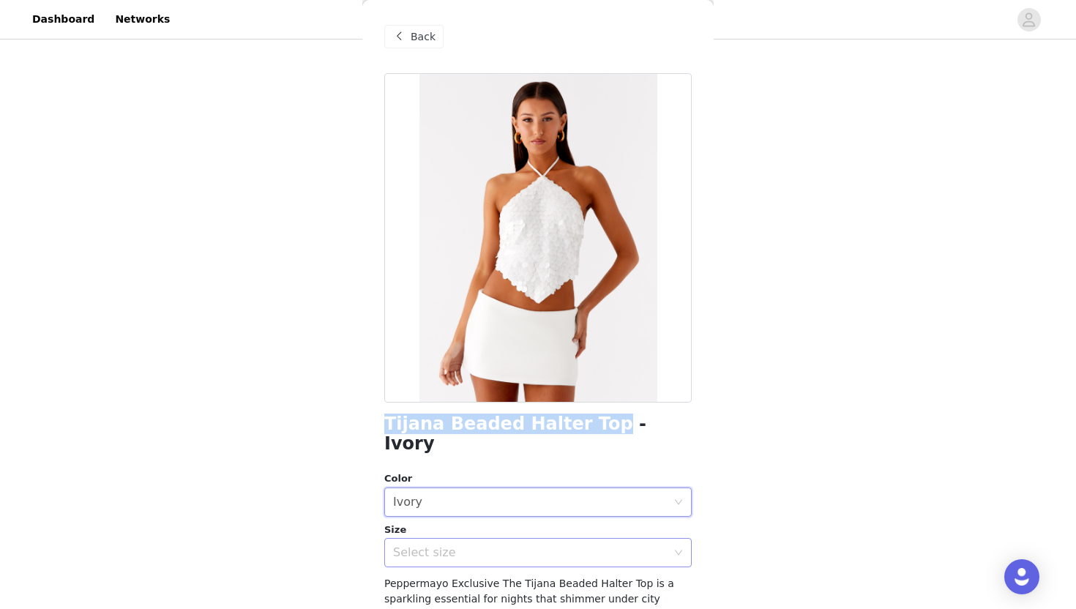
click at [532, 545] on div "Select size" at bounding box center [530, 552] width 274 height 15
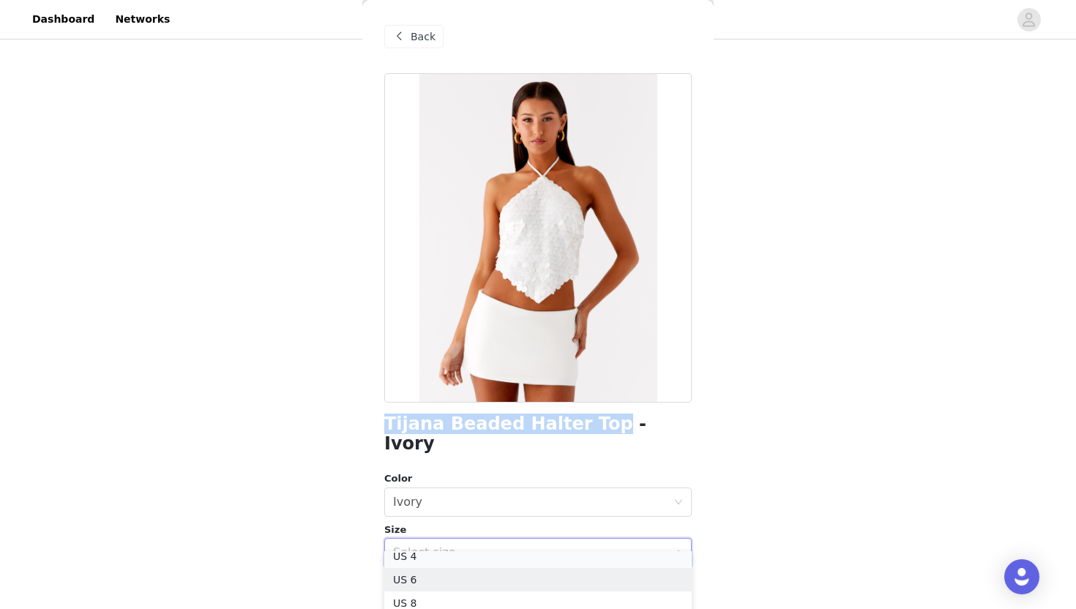
scroll to position [50, 0]
click at [490, 558] on li "US 4" at bounding box center [537, 562] width 307 height 23
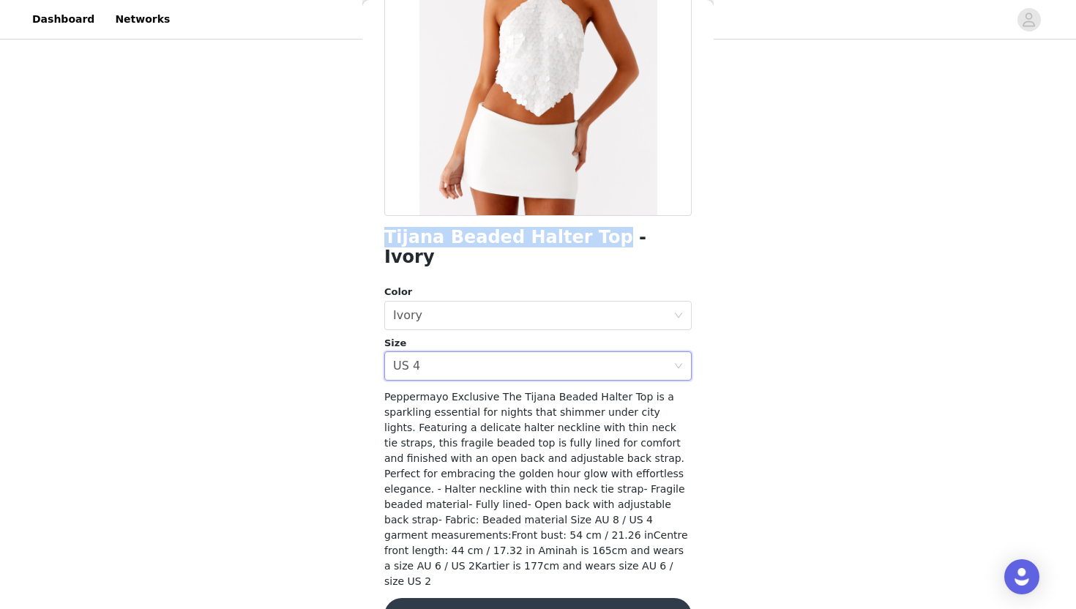
scroll to position [193, 0]
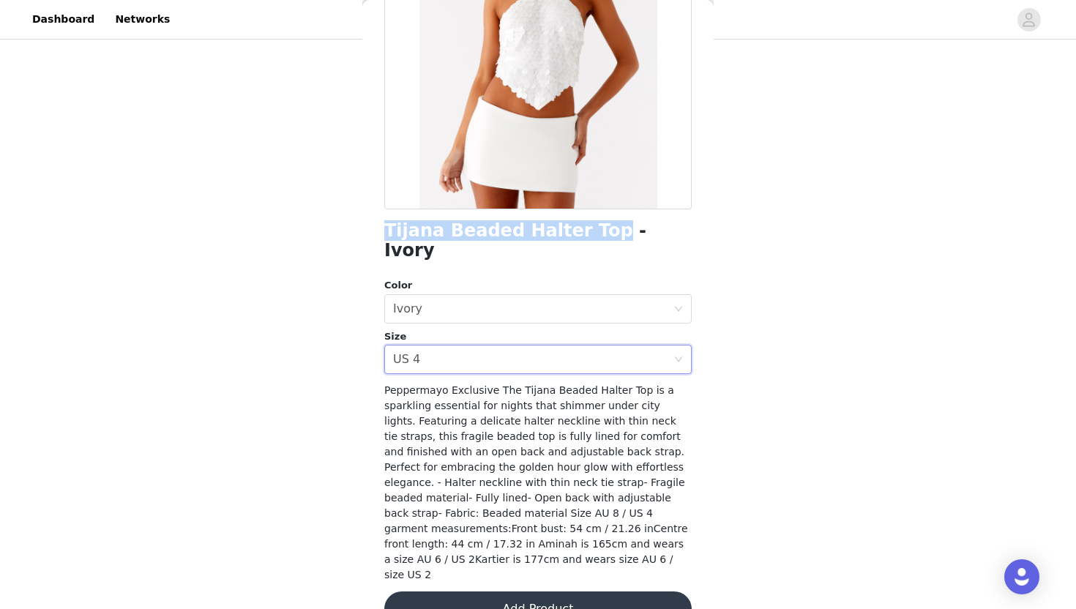
click at [492, 591] on button "Add Product" at bounding box center [537, 608] width 307 height 35
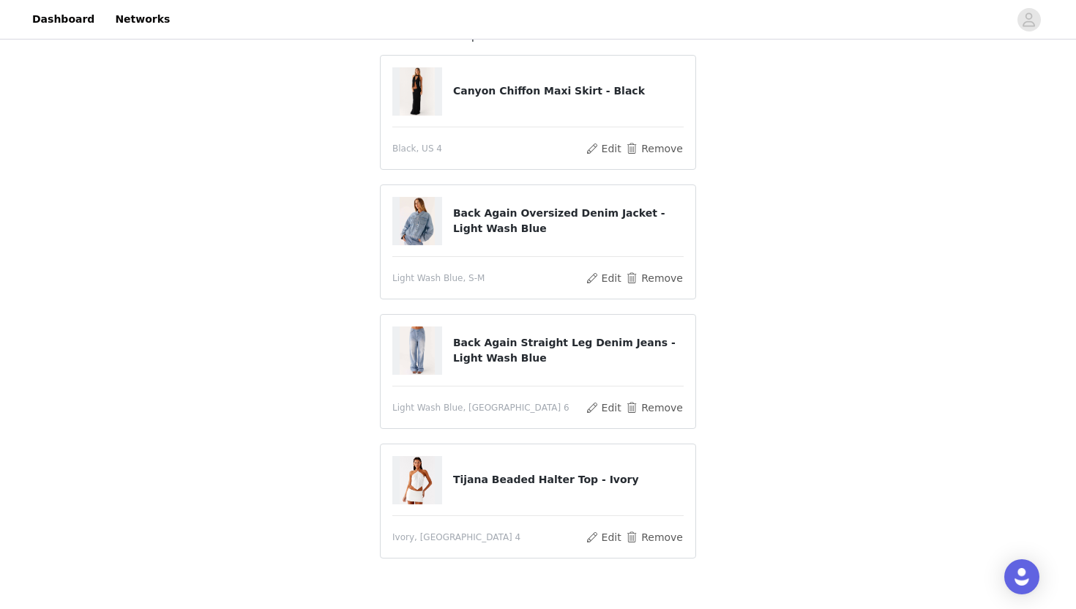
scroll to position [194, 0]
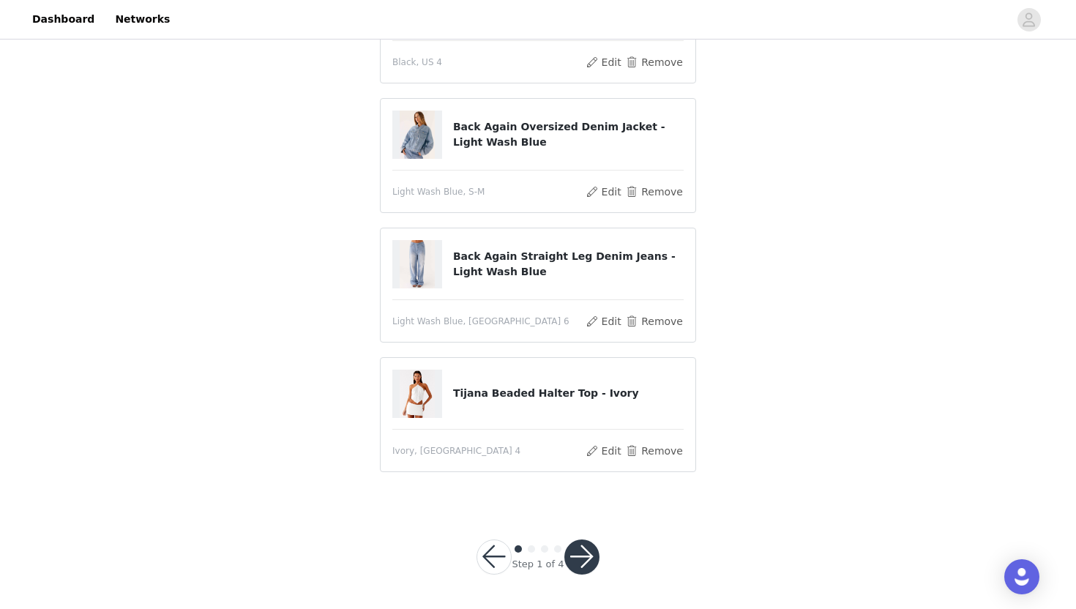
click at [575, 547] on button "button" at bounding box center [581, 556] width 35 height 35
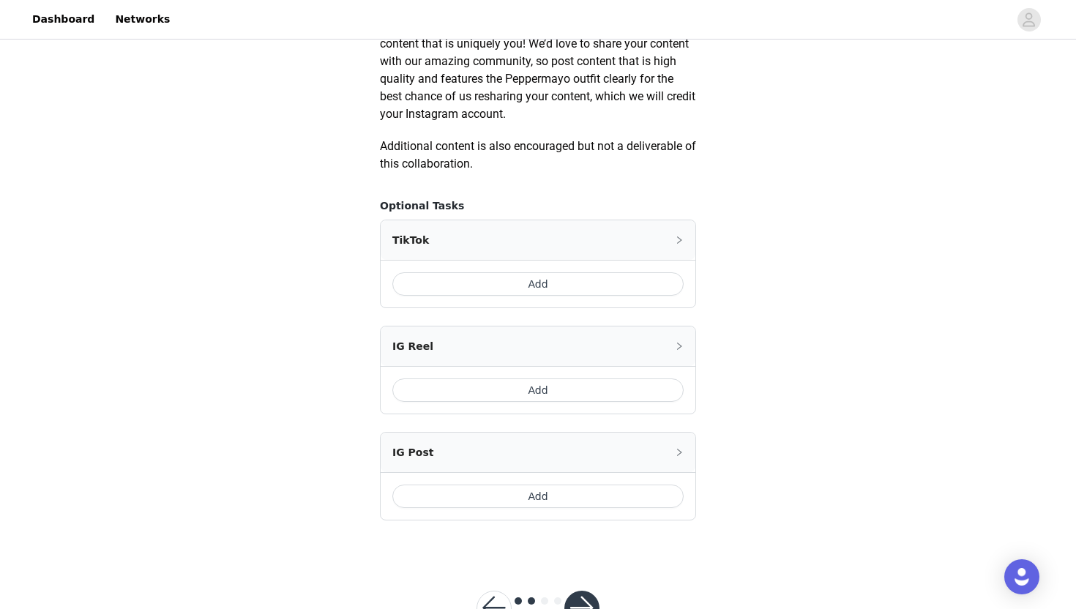
scroll to position [767, 0]
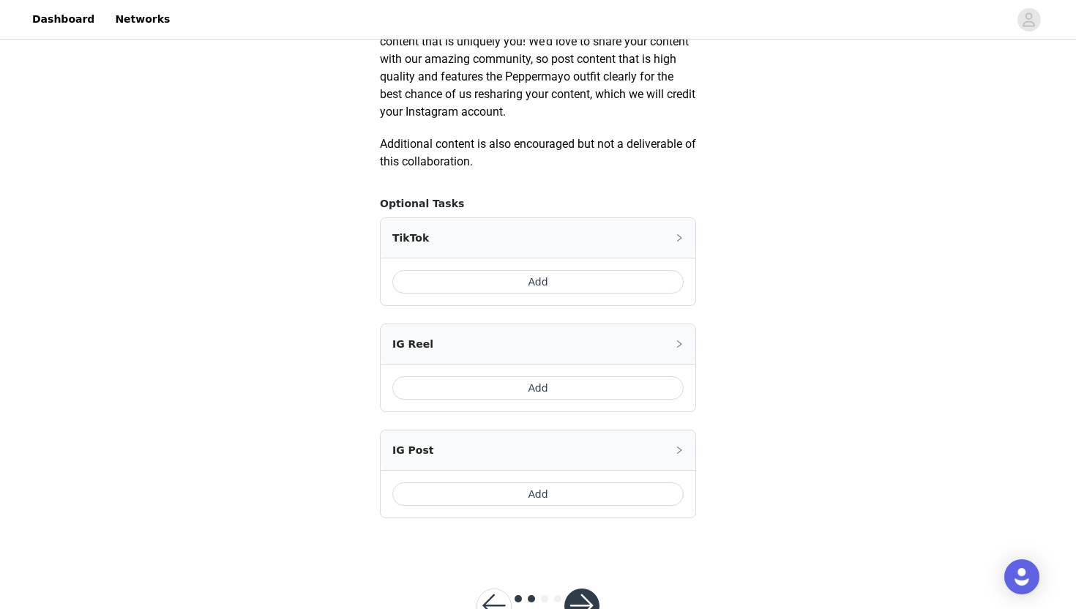
click at [574, 492] on button "Add" at bounding box center [537, 493] width 291 height 23
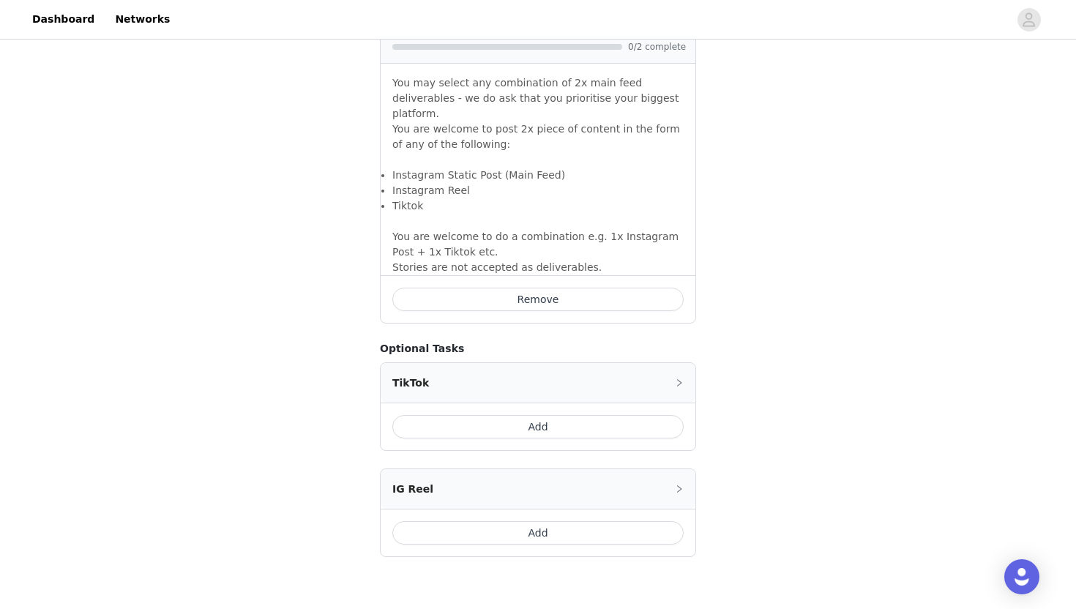
scroll to position [1009, 0]
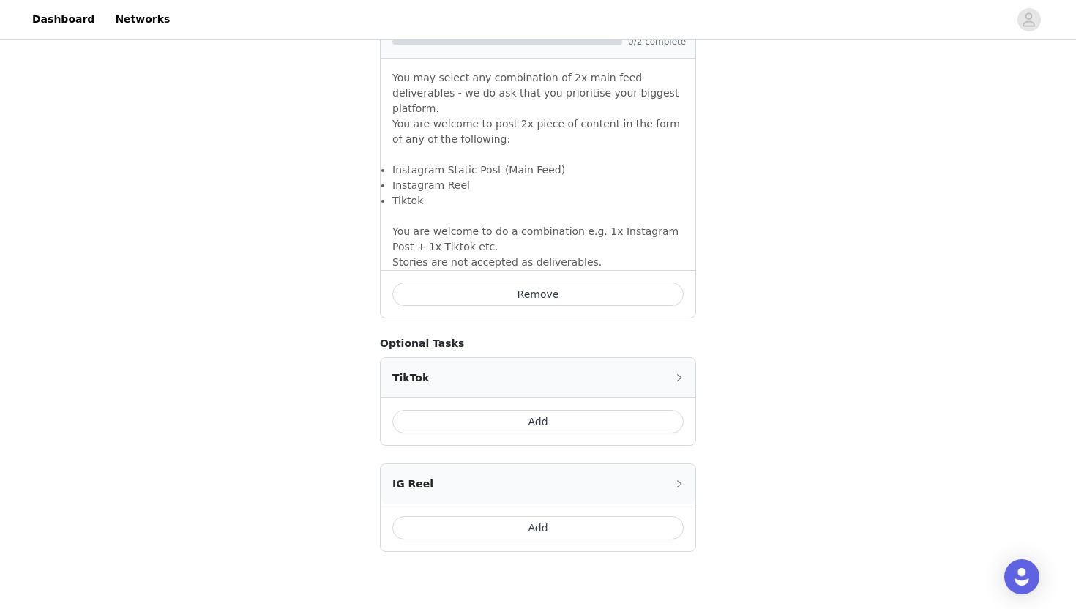
click at [565, 516] on button "Add" at bounding box center [537, 527] width 291 height 23
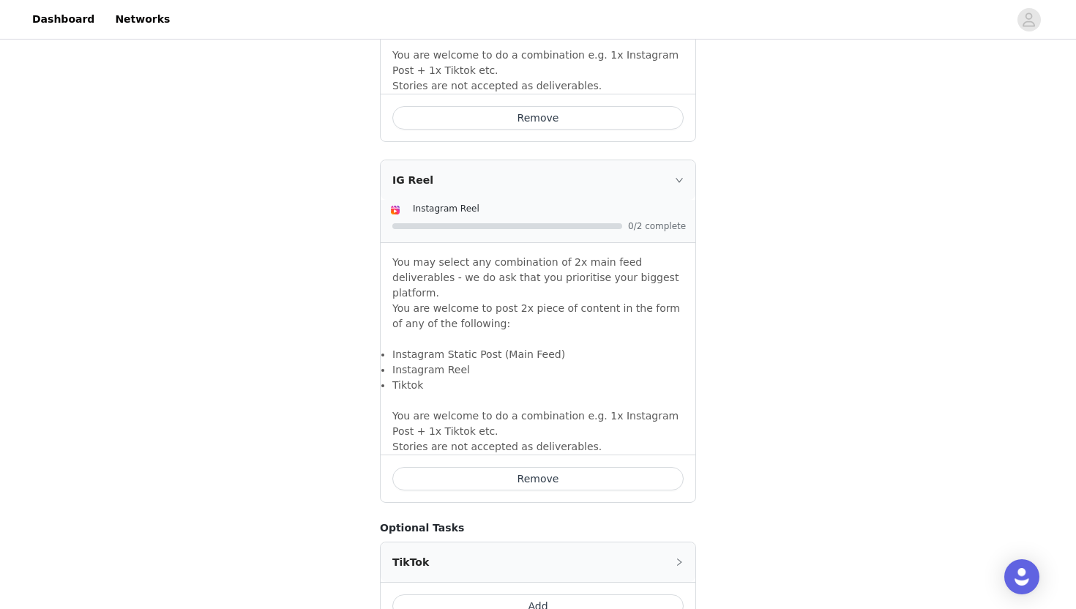
scroll to position [1316, 0]
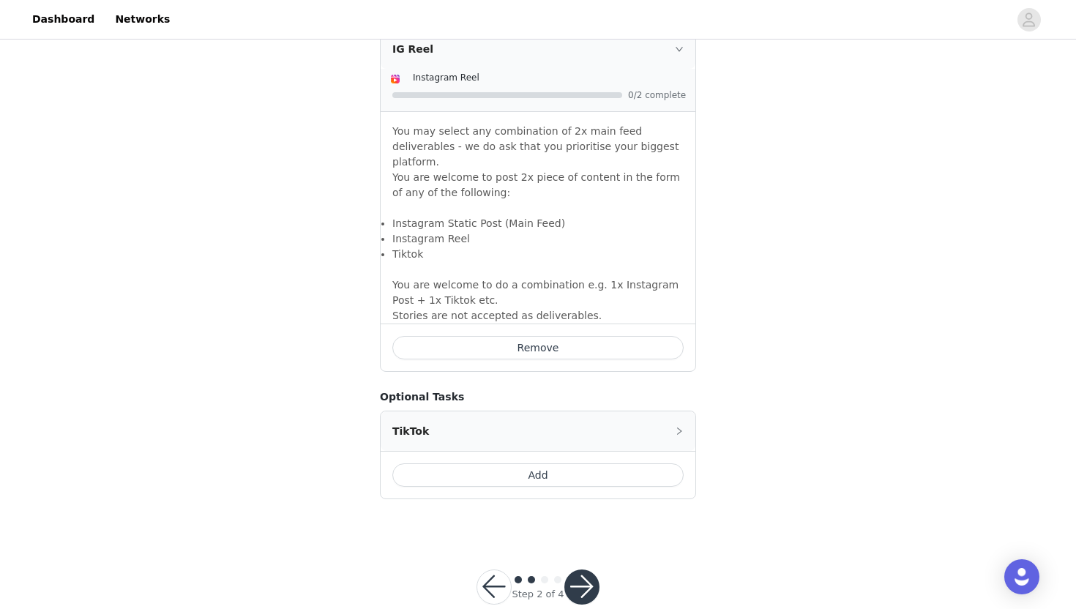
click at [572, 569] on button "button" at bounding box center [581, 586] width 35 height 35
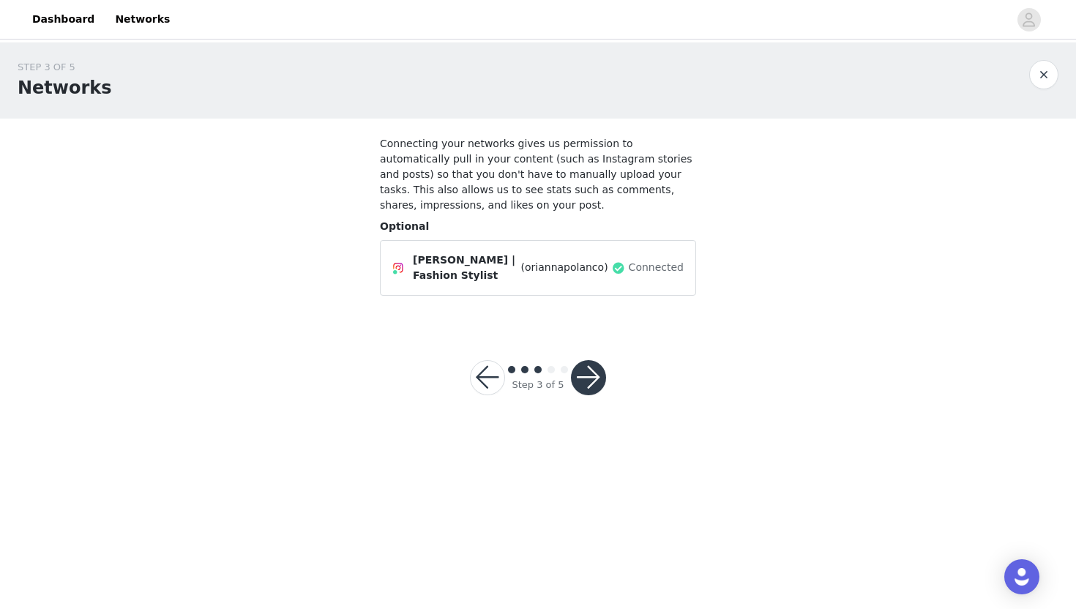
click at [585, 386] on button "button" at bounding box center [588, 377] width 35 height 35
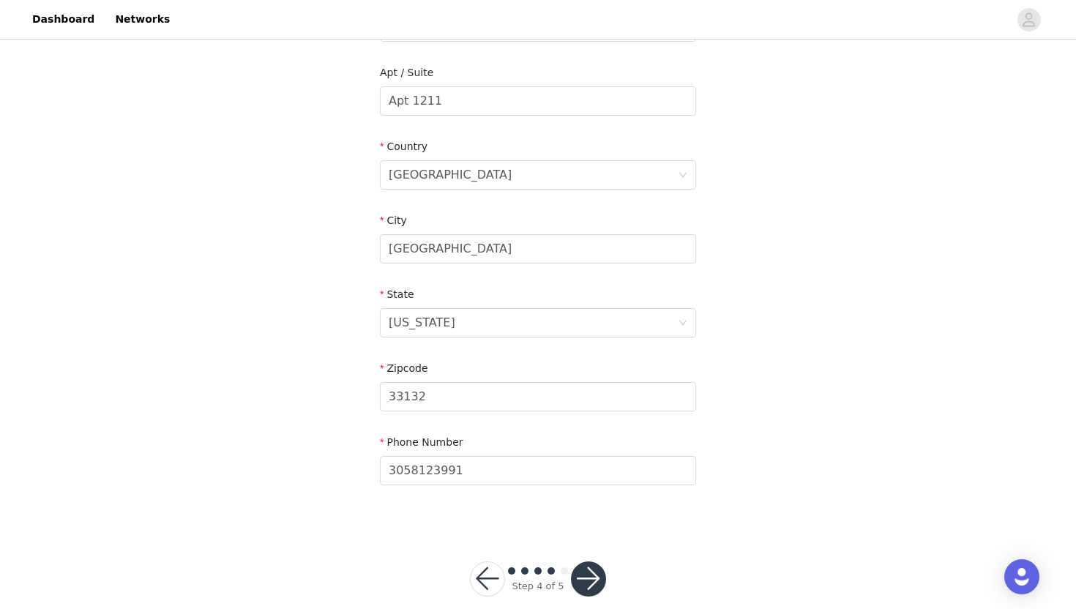
scroll to position [389, 0]
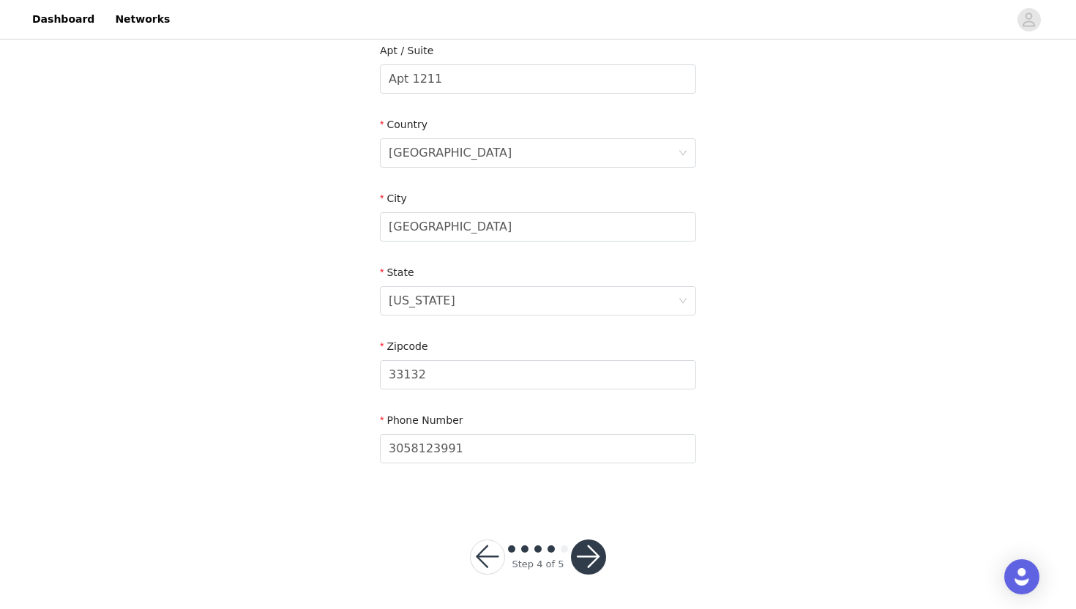
click at [586, 552] on button "button" at bounding box center [588, 556] width 35 height 35
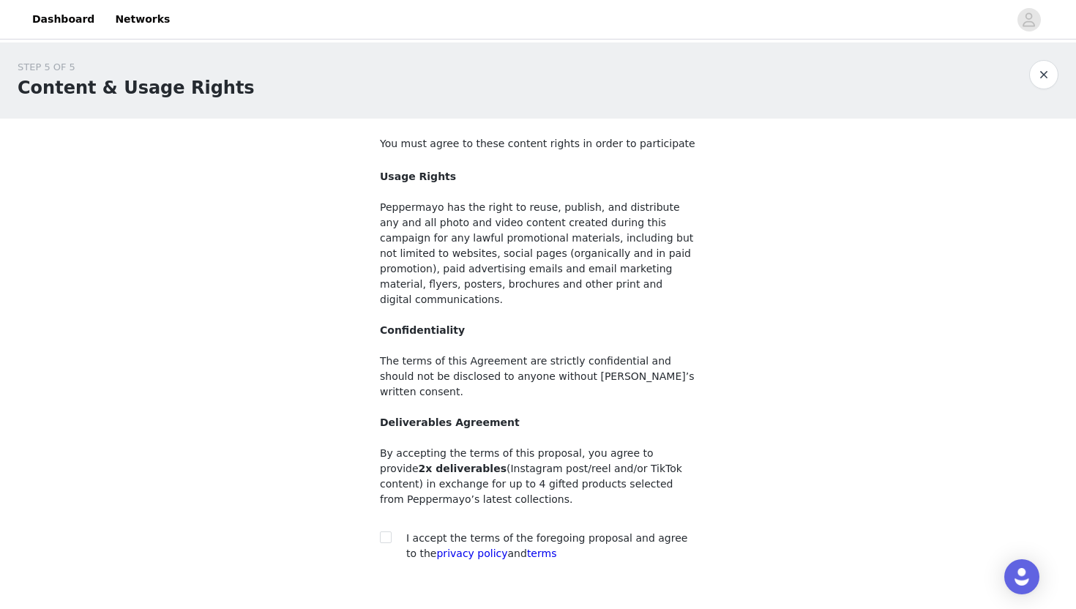
click at [392, 531] on div at bounding box center [390, 538] width 20 height 15
click at [383, 531] on input "checkbox" at bounding box center [385, 536] width 10 height 10
checkbox input "true"
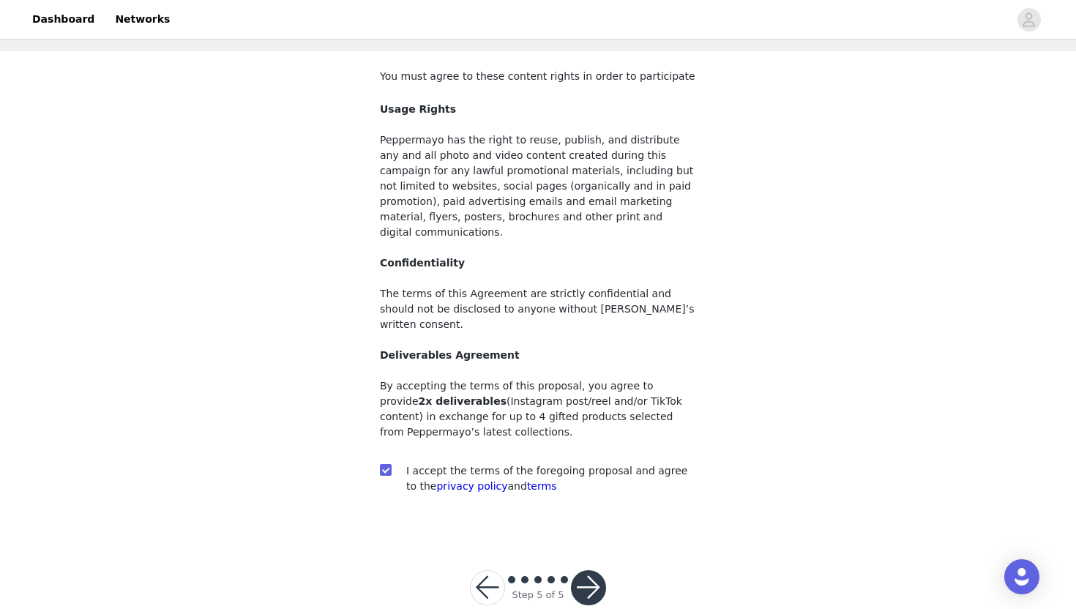
click at [586, 570] on button "button" at bounding box center [588, 587] width 35 height 35
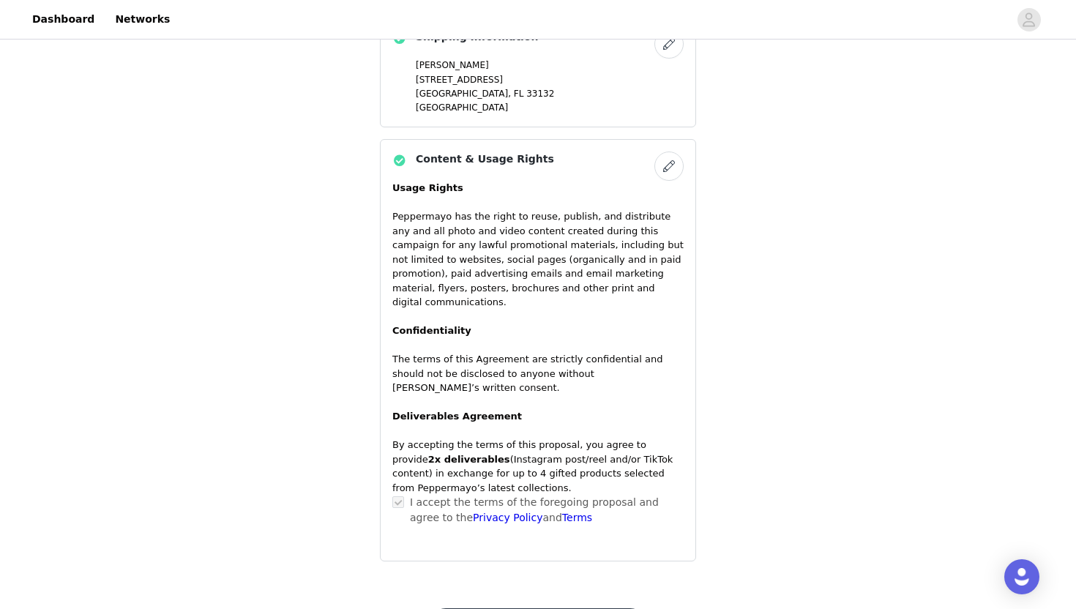
scroll to position [1181, 0]
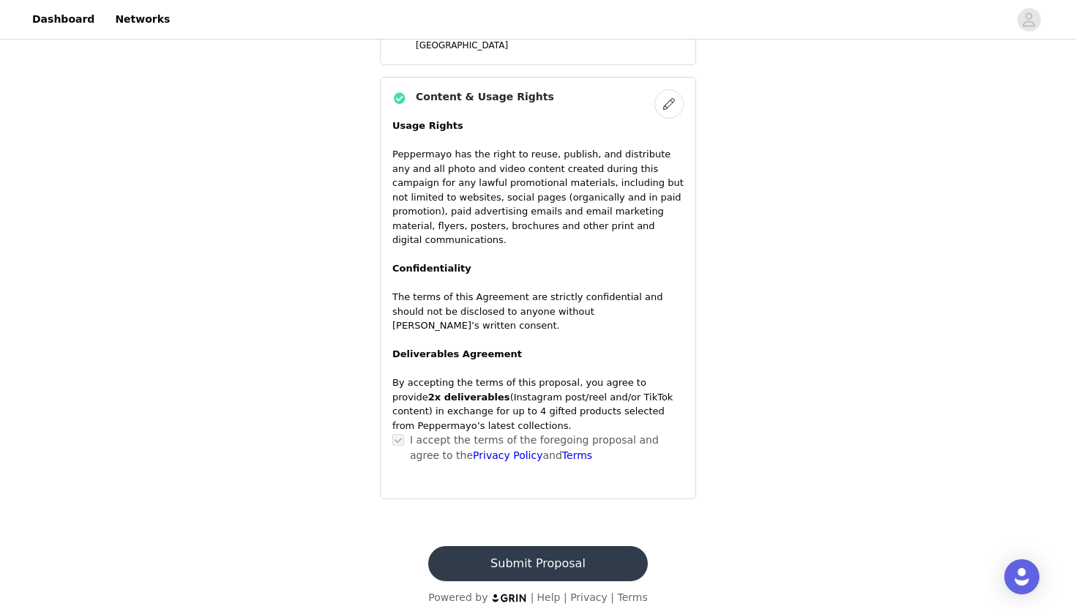
click at [575, 552] on button "Submit Proposal" at bounding box center [537, 563] width 219 height 35
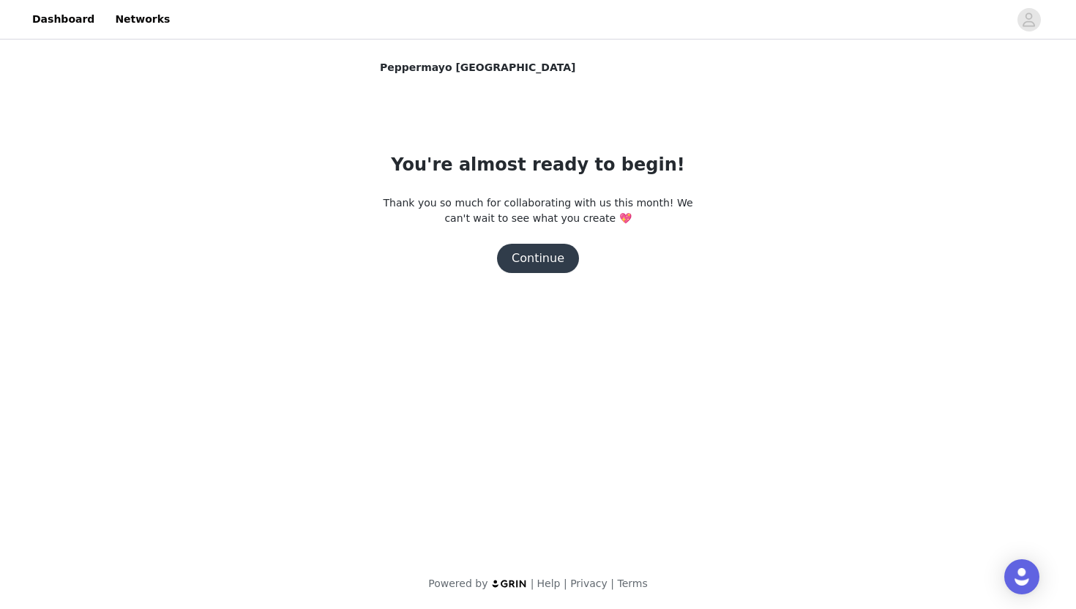
click at [546, 265] on button "Continue" at bounding box center [538, 258] width 82 height 29
